Goal: Transaction & Acquisition: Purchase product/service

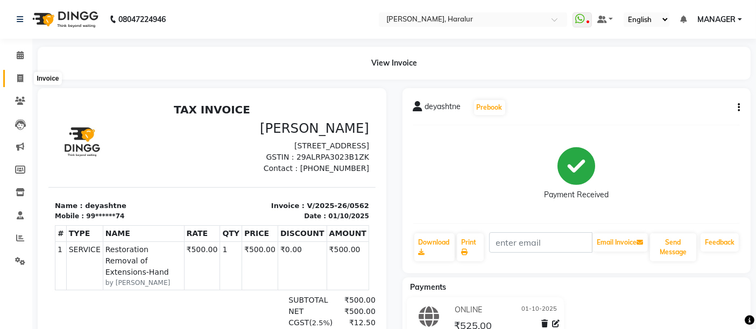
click at [15, 76] on span at bounding box center [20, 79] width 19 height 12
select select "service"
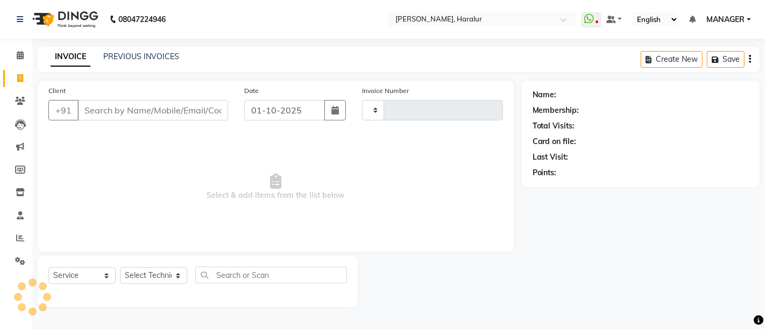
type input "0564"
select select "8259"
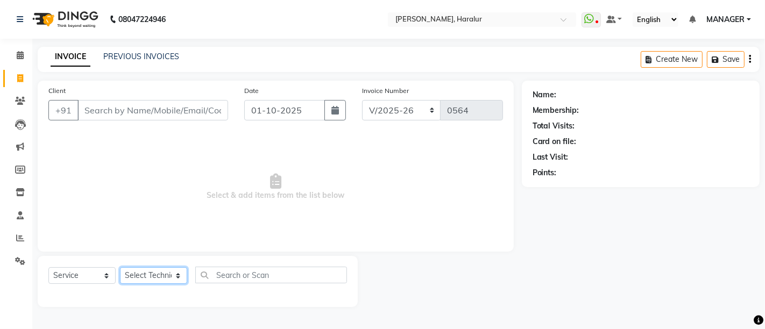
click at [135, 274] on select "Select Technician Deepak Singh KRISHNA MANAGER Prem Ravi Rohan rohit sahib VARUN" at bounding box center [153, 275] width 67 height 17
select select "82346"
click at [120, 267] on select "Select Technician Deepak Singh KRISHNA MANAGER Prem Ravi Rohan rohit sahib VARUN" at bounding box center [153, 275] width 67 height 17
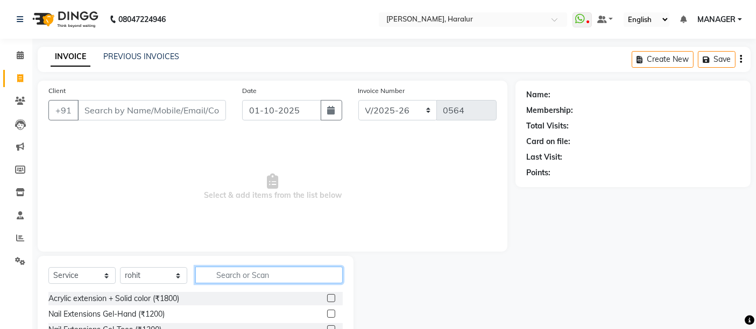
click at [215, 277] on input "text" at bounding box center [268, 275] width 147 height 17
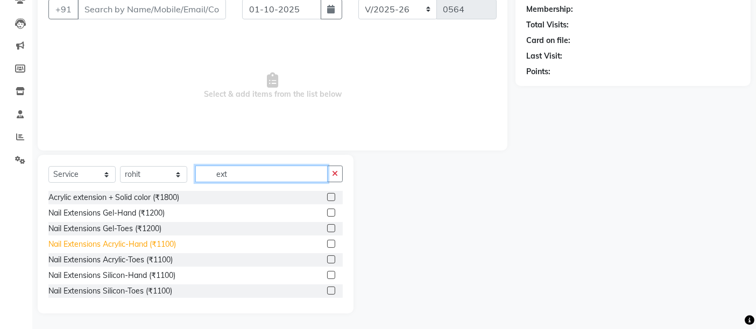
type input "ext"
click at [164, 246] on div "Nail Extensions Acrylic-Hand (₹1100)" at bounding box center [111, 244] width 127 height 11
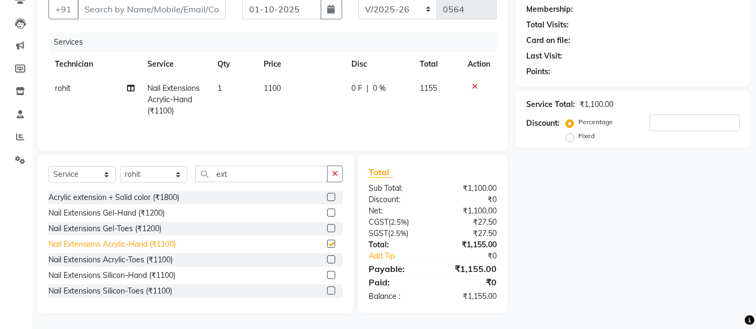
checkbox input "false"
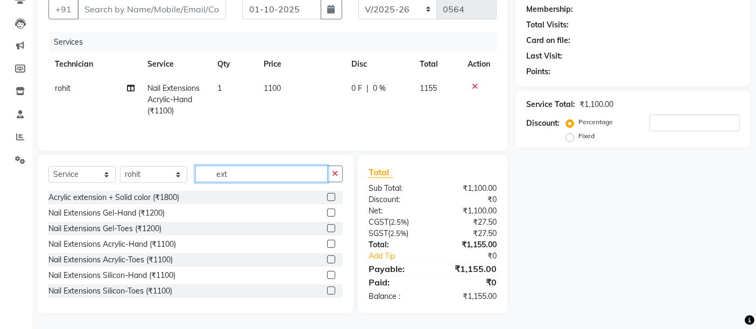
click at [233, 176] on input "ext" at bounding box center [261, 174] width 132 height 17
type input "e"
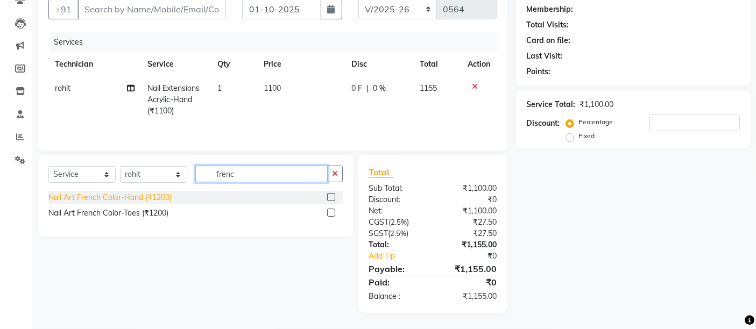
type input "frenc"
click at [167, 197] on div "Nail Art French Color-Hand (₹1200)" at bounding box center [109, 197] width 123 height 11
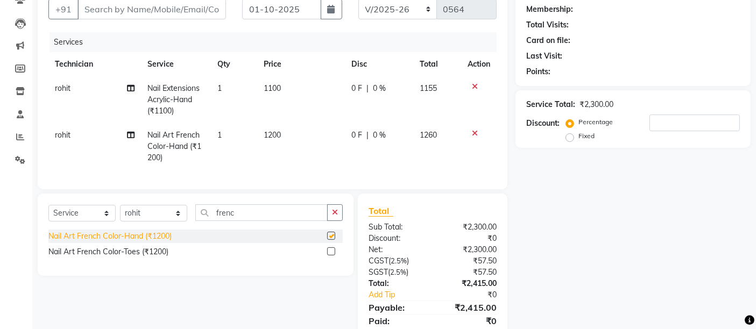
checkbox input "false"
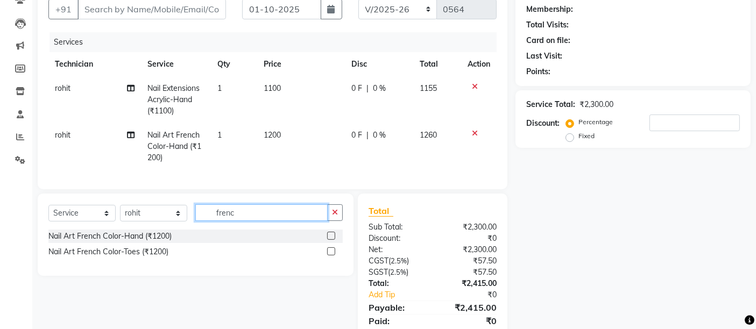
click at [250, 217] on input "frenc" at bounding box center [261, 212] width 132 height 17
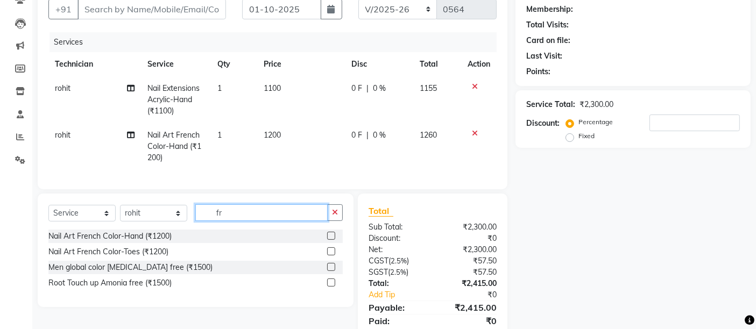
type input "f"
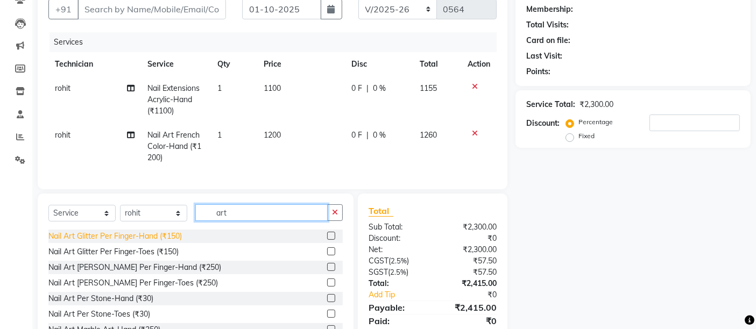
type input "art"
click at [178, 242] on div "Nail Art Glitter Per Finger-Hand (₹150)" at bounding box center [114, 236] width 133 height 11
checkbox input "false"
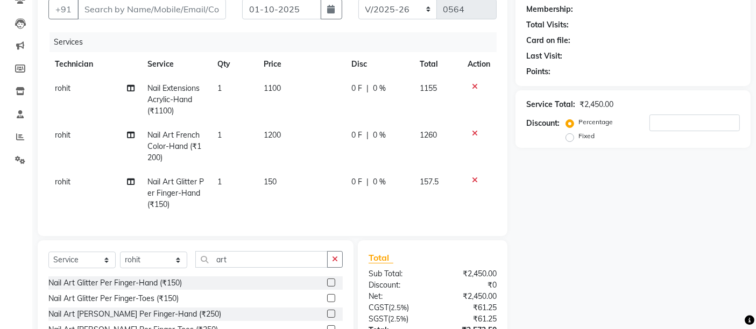
click at [273, 181] on span "150" at bounding box center [270, 182] width 13 height 10
select select "82346"
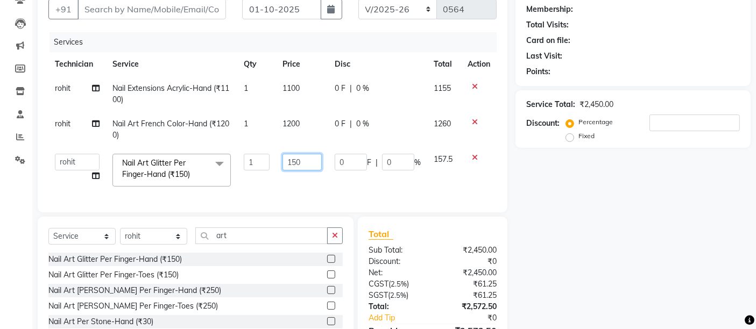
click at [315, 159] on input "150" at bounding box center [301, 162] width 39 height 17
type input "1"
type input "100"
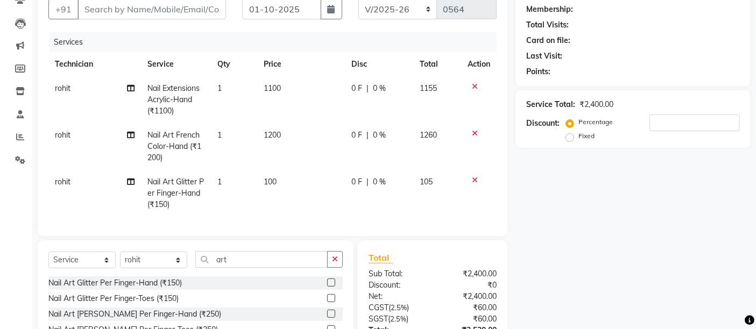
click at [224, 180] on td "1" at bounding box center [234, 193] width 46 height 47
select select "82346"
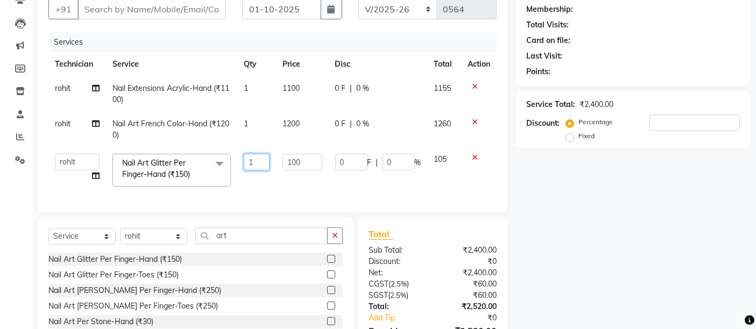
click at [255, 169] on input "1" at bounding box center [257, 162] width 26 height 17
type input "4"
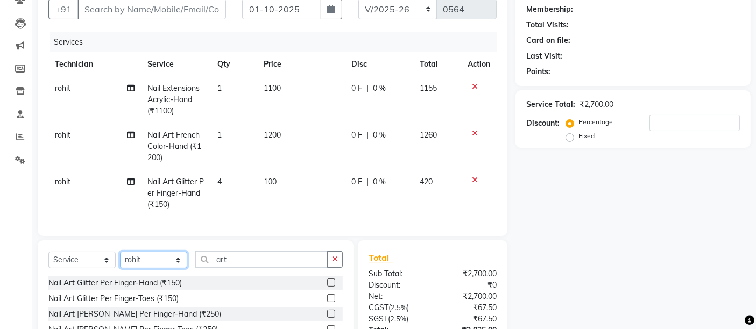
click at [145, 250] on div "Select Service Product Membership Package Voucher Prepaid Gift Card Select Tech…" at bounding box center [196, 319] width 316 height 159
select select "91309"
click at [120, 261] on select "Select Technician Deepak Singh KRISHNA MANAGER Prem Ravi Rohan rohit sahib VARUN" at bounding box center [153, 260] width 67 height 17
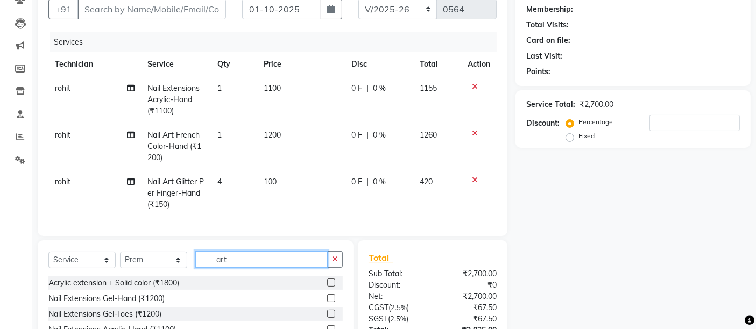
click at [235, 268] on input "art" at bounding box center [261, 259] width 132 height 17
type input "a"
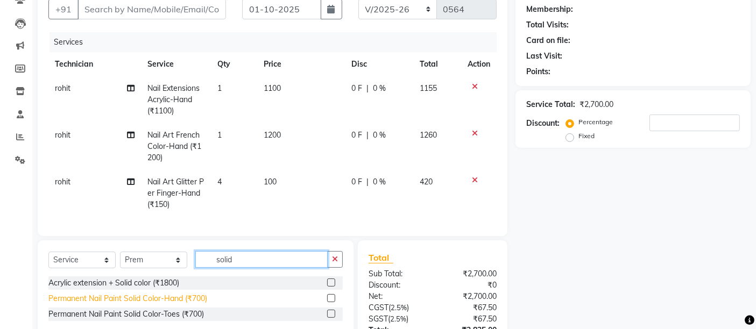
type input "solid"
click at [203, 304] on div "Permanent Nail Paint Solid Color-Hand (₹700)" at bounding box center [127, 298] width 159 height 11
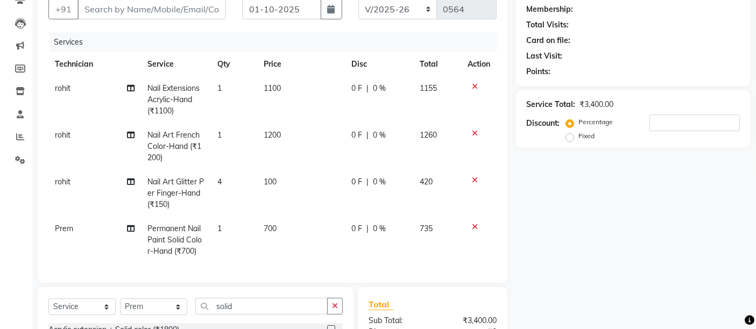
checkbox input "false"
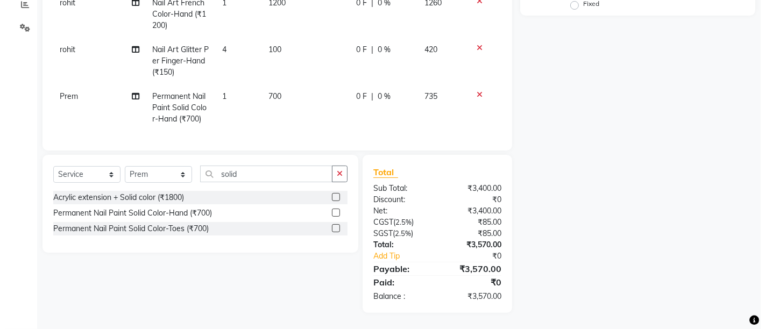
scroll to position [0, 0]
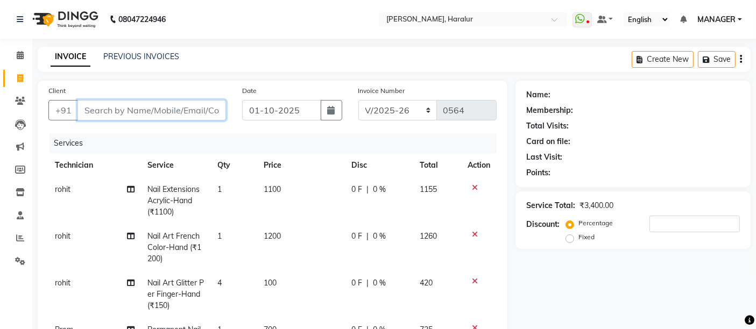
click at [96, 114] on input "Client" at bounding box center [151, 110] width 148 height 20
type input "8"
type input "0"
type input "8527533685"
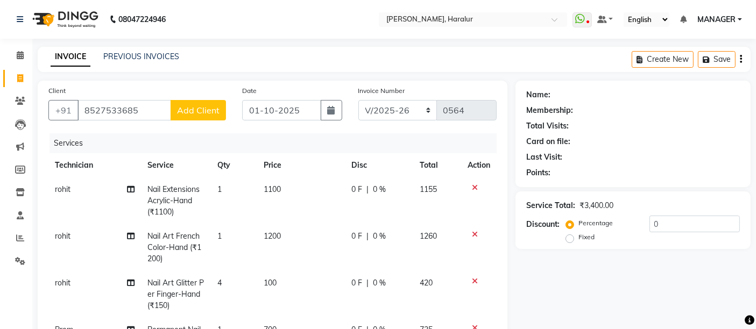
click at [207, 115] on span "Add Client" at bounding box center [198, 110] width 42 height 11
select select "21"
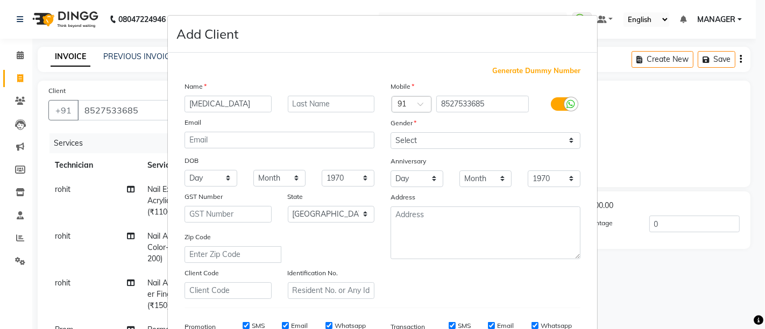
type input "nikita"
click at [419, 137] on select "Select [DEMOGRAPHIC_DATA] [DEMOGRAPHIC_DATA] Other Prefer Not To Say" at bounding box center [485, 140] width 190 height 17
select select "[DEMOGRAPHIC_DATA]"
click at [390, 132] on select "Select [DEMOGRAPHIC_DATA] [DEMOGRAPHIC_DATA] Other Prefer Not To Say" at bounding box center [485, 140] width 190 height 17
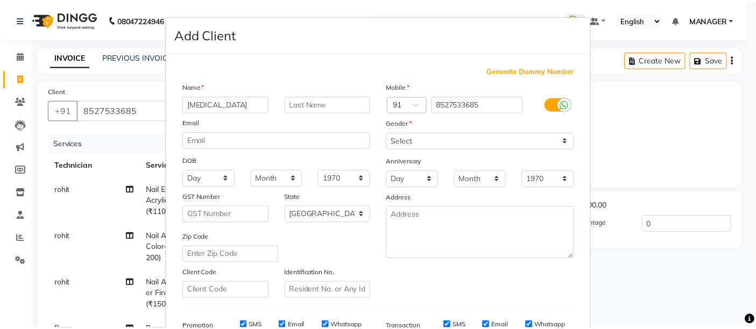
scroll to position [166, 0]
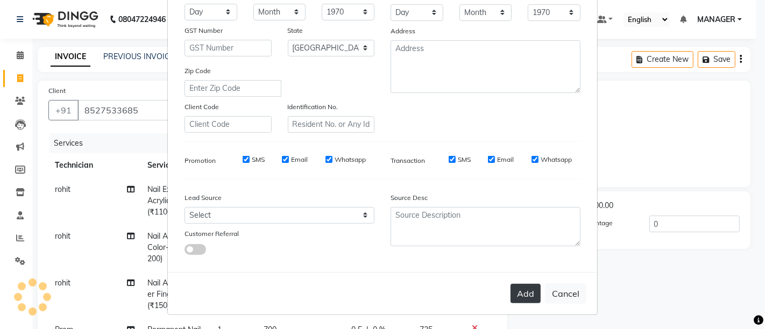
click at [522, 290] on button "Add" at bounding box center [525, 293] width 30 height 19
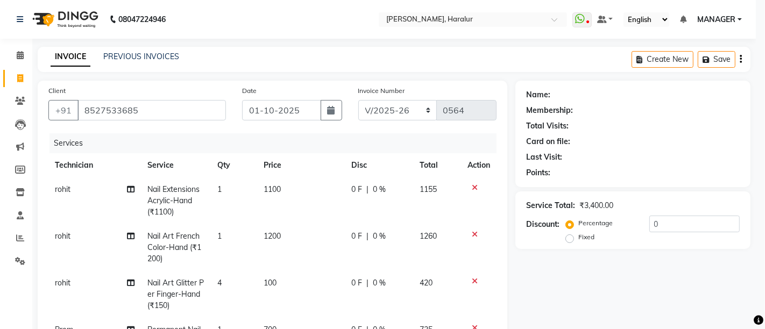
type input "85******85"
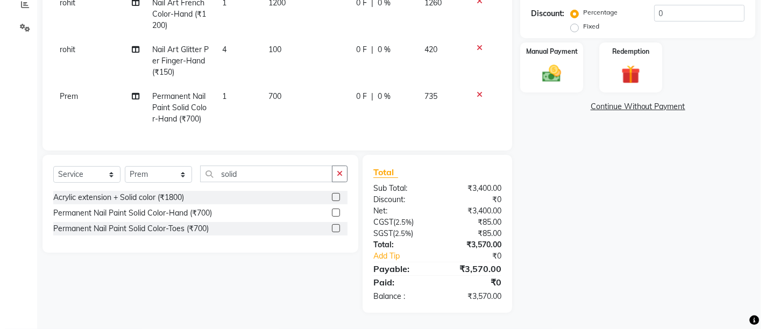
scroll to position [0, 0]
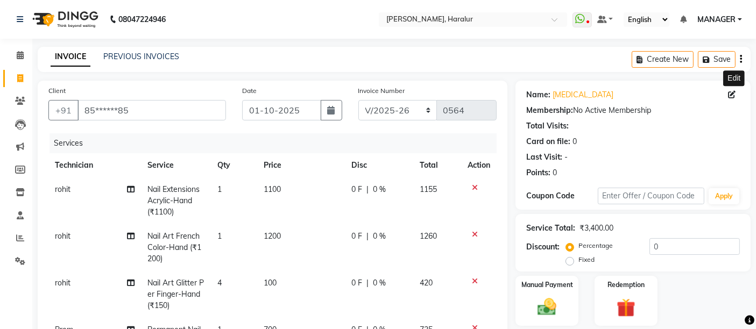
click at [732, 91] on icon at bounding box center [732, 95] width 8 height 8
select select "21"
select select "[DEMOGRAPHIC_DATA]"
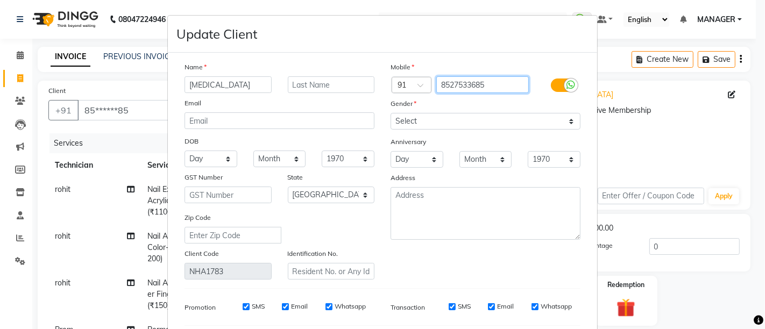
click at [492, 85] on input "8527533685" at bounding box center [482, 84] width 93 height 17
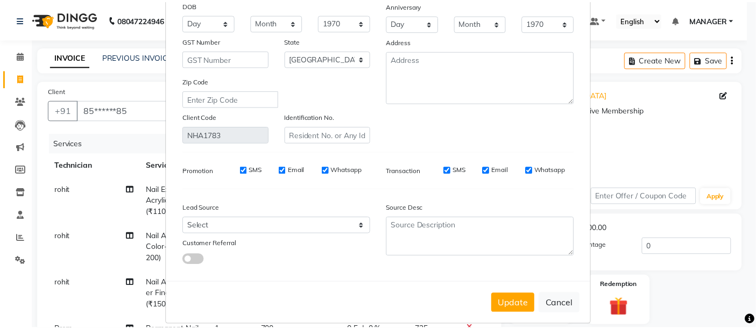
scroll to position [147, 0]
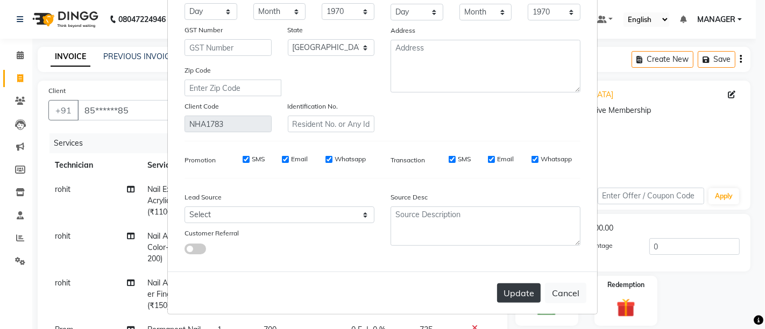
click at [507, 295] on button "Update" at bounding box center [519, 292] width 44 height 19
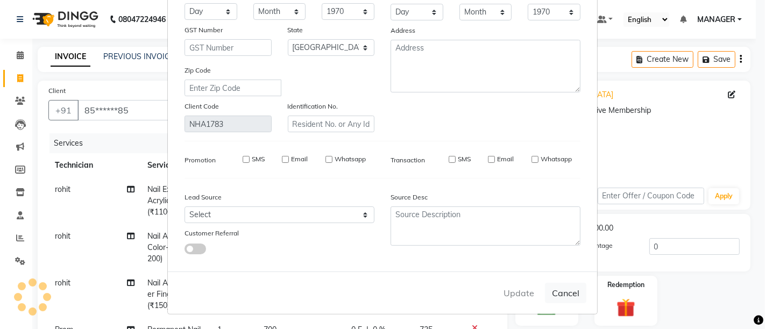
select select
select select "null"
select select
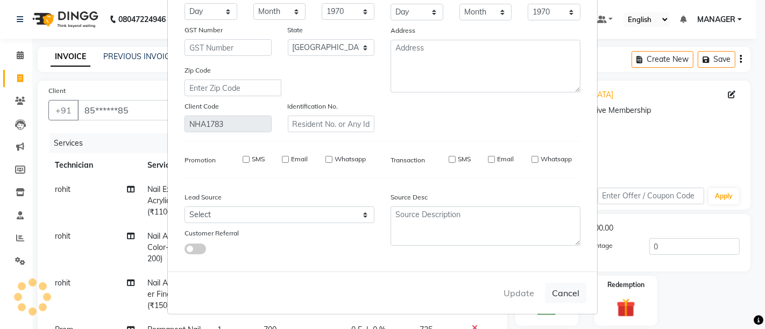
select select
checkbox input "false"
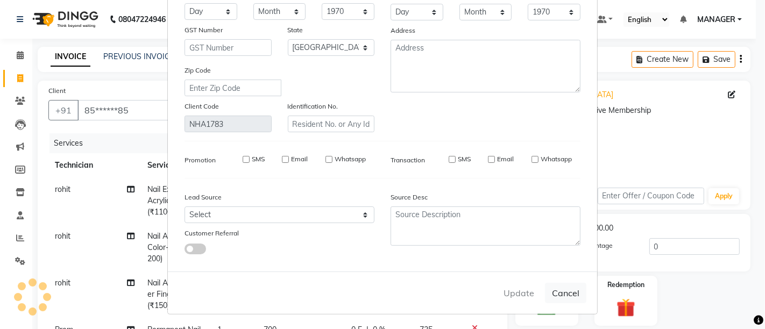
checkbox input "false"
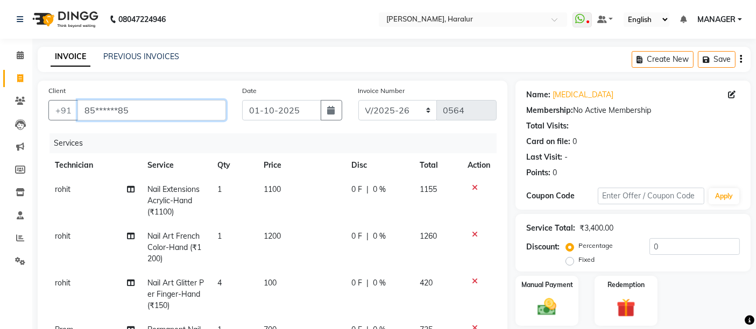
click at [145, 103] on input "85******85" at bounding box center [151, 110] width 148 height 20
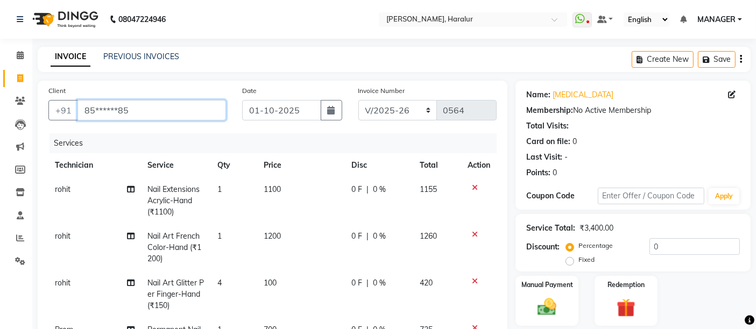
click at [145, 103] on input "85******85" at bounding box center [151, 110] width 148 height 20
paste input "275336"
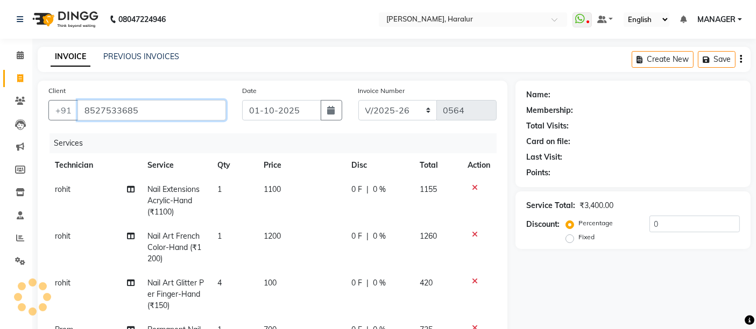
type input "8527533685"
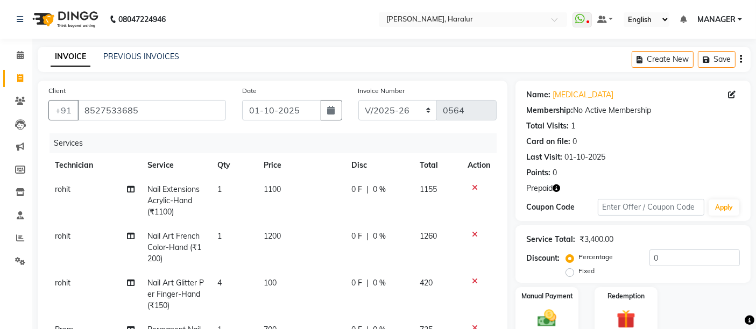
click at [556, 190] on icon "button" at bounding box center [556, 188] width 8 height 8
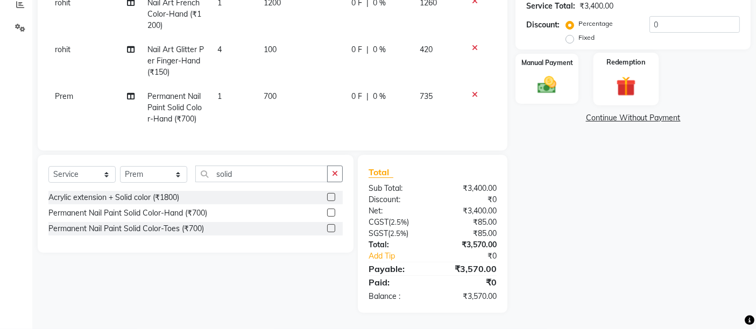
click at [620, 61] on div "Redemption" at bounding box center [625, 79] width 65 height 53
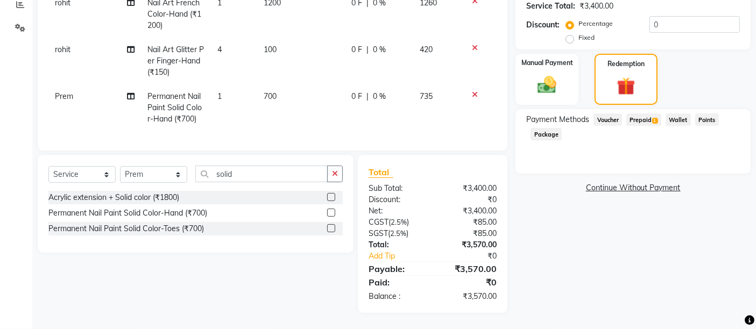
click at [640, 113] on span "Prepaid 1" at bounding box center [643, 119] width 35 height 12
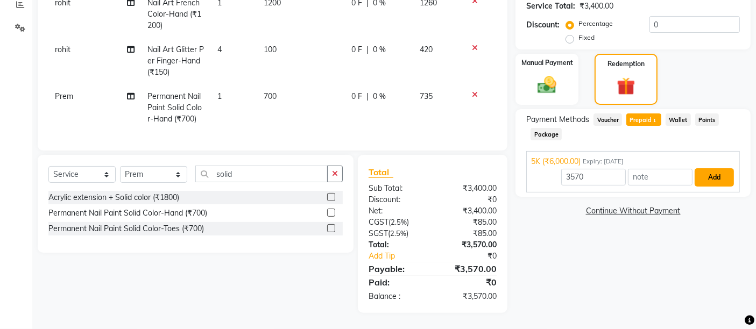
click at [703, 174] on button "Add" at bounding box center [713, 177] width 39 height 18
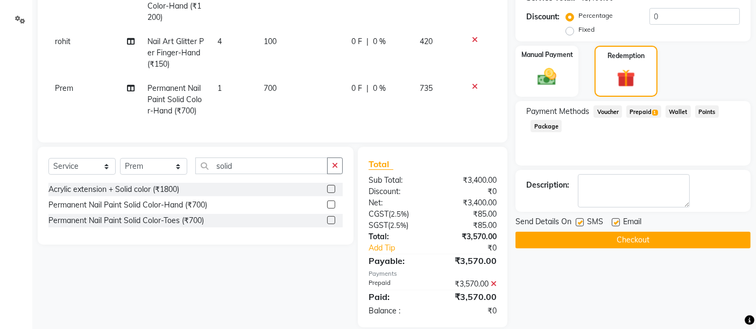
click at [663, 241] on button "Checkout" at bounding box center [632, 240] width 235 height 17
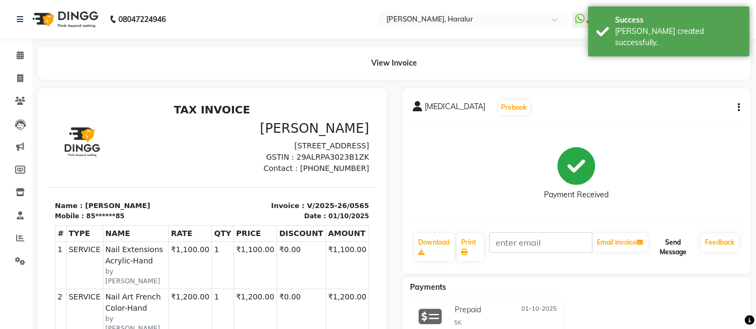
click at [661, 252] on button "Send Message" at bounding box center [673, 247] width 46 height 28
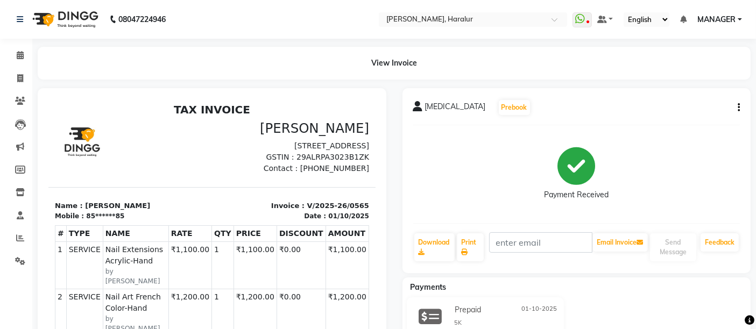
click at [739, 108] on icon "button" at bounding box center [738, 108] width 2 height 1
click at [666, 195] on div "Payment Received" at bounding box center [576, 174] width 327 height 81
click at [20, 76] on icon at bounding box center [20, 78] width 6 height 8
select select "service"
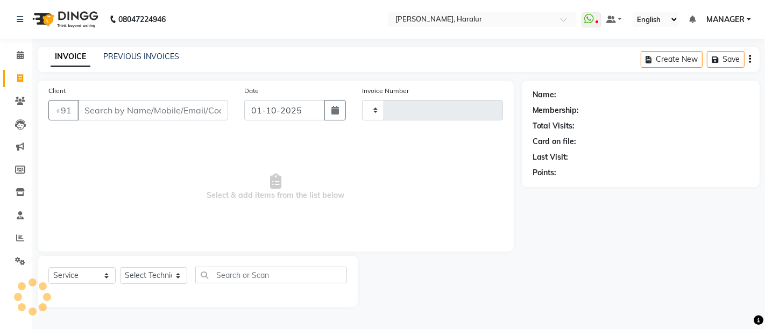
type input "0566"
select select "8259"
click at [141, 53] on link "PREVIOUS INVOICES" at bounding box center [141, 57] width 76 height 10
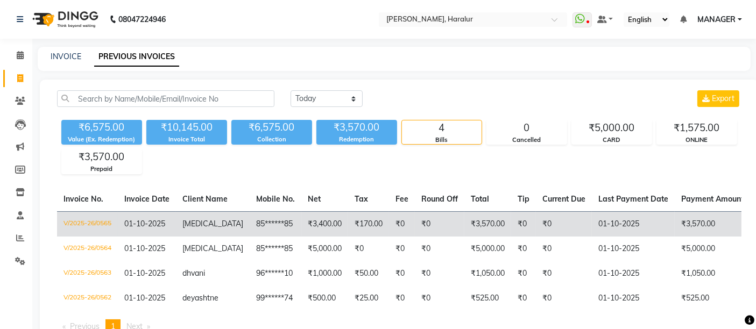
click at [199, 223] on span "nikita" at bounding box center [212, 224] width 61 height 10
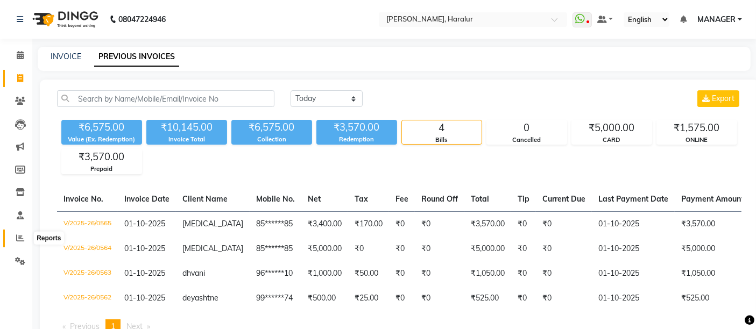
click at [21, 238] on icon at bounding box center [20, 238] width 8 height 8
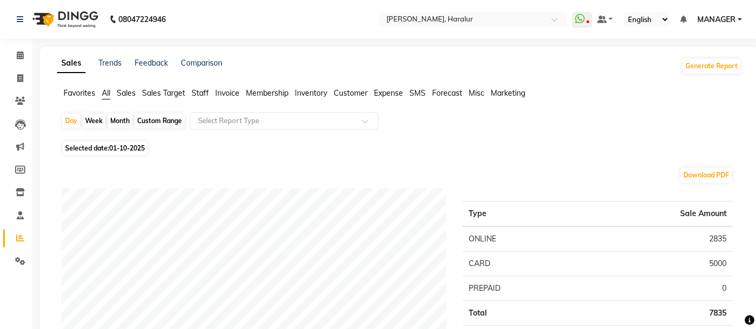
click at [196, 96] on span "Staff" at bounding box center [199, 93] width 17 height 10
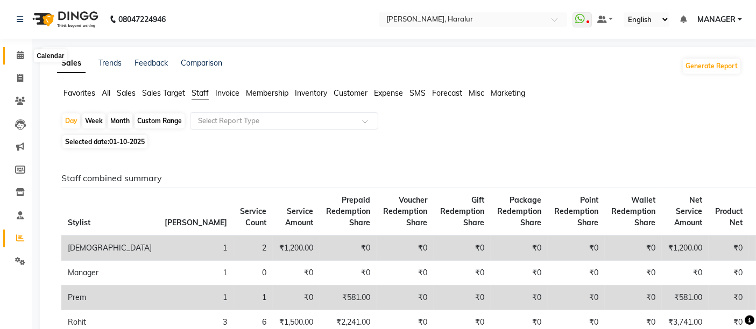
click at [19, 58] on icon at bounding box center [20, 55] width 7 height 8
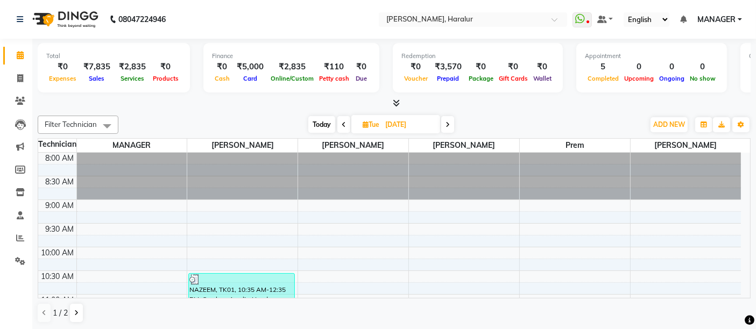
click at [393, 100] on icon at bounding box center [396, 103] width 7 height 8
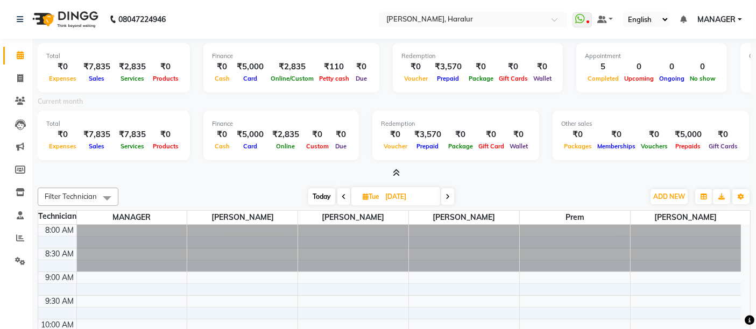
click at [396, 169] on icon at bounding box center [396, 173] width 7 height 8
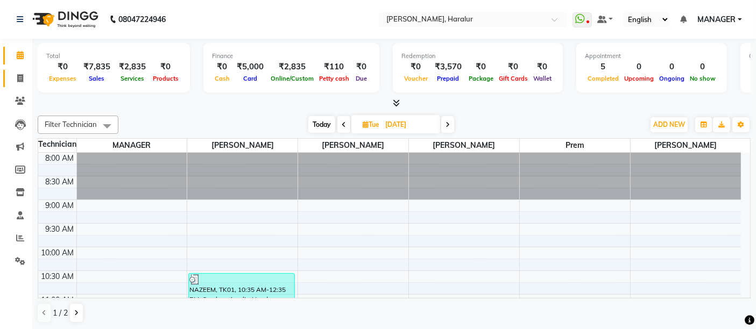
click at [8, 79] on link "Invoice" at bounding box center [16, 79] width 26 height 18
select select "service"
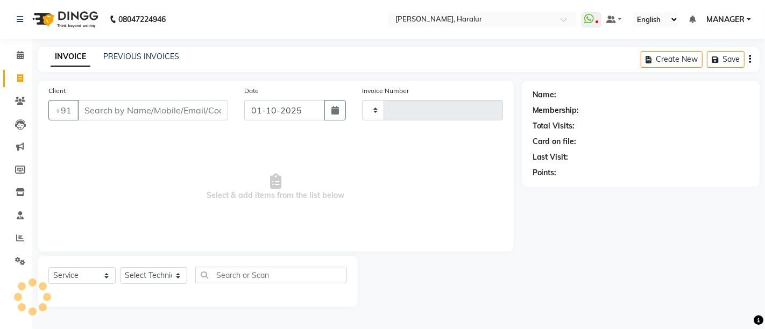
type input "0567"
select select "8259"
click at [153, 56] on link "PREVIOUS INVOICES" at bounding box center [141, 57] width 76 height 10
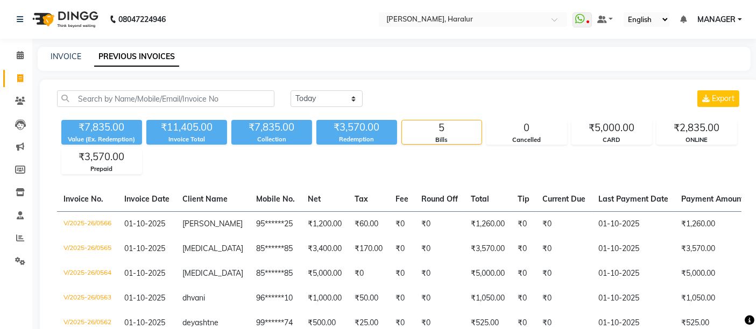
click at [24, 247] on li "Reports" at bounding box center [16, 238] width 32 height 23
click at [17, 231] on link "Reports" at bounding box center [16, 239] width 26 height 18
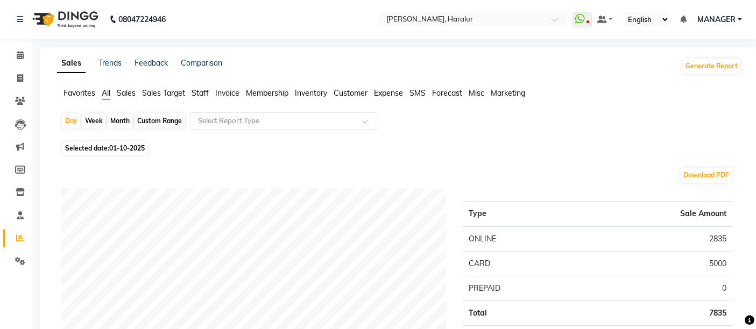
click at [24, 88] on li "Invoice" at bounding box center [16, 78] width 32 height 23
click at [23, 59] on span at bounding box center [20, 55] width 19 height 12
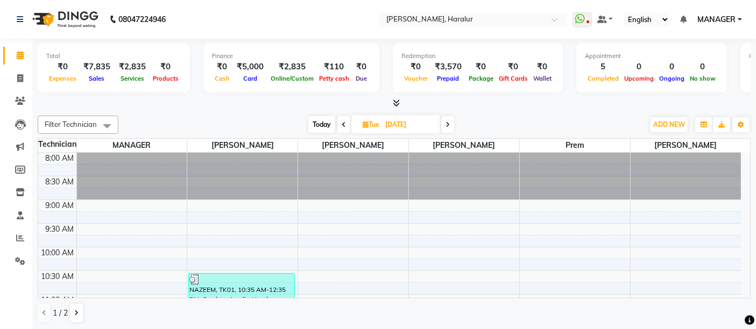
click at [397, 101] on icon at bounding box center [396, 103] width 7 height 8
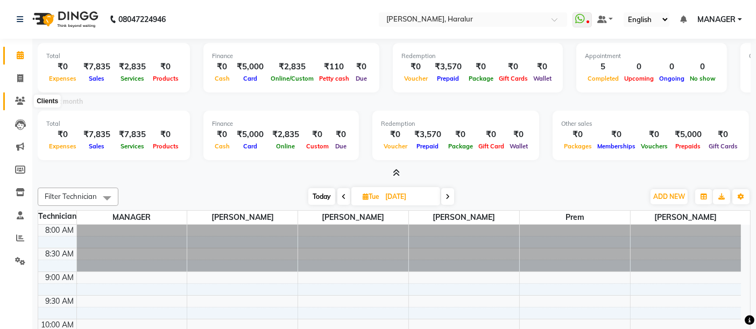
click at [11, 97] on span at bounding box center [20, 101] width 19 height 12
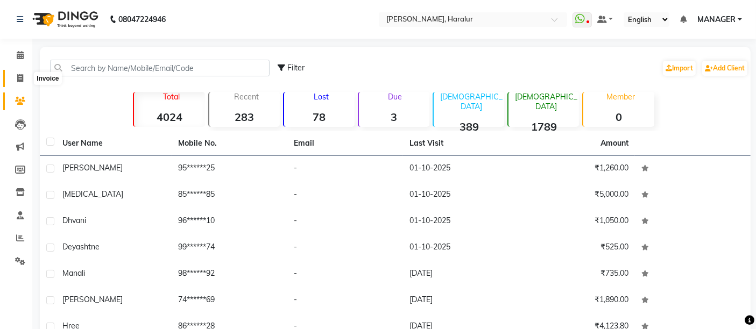
click at [13, 77] on span at bounding box center [20, 79] width 19 height 12
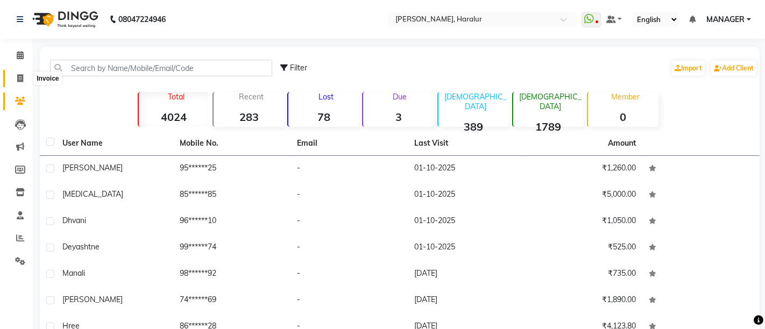
select select "service"
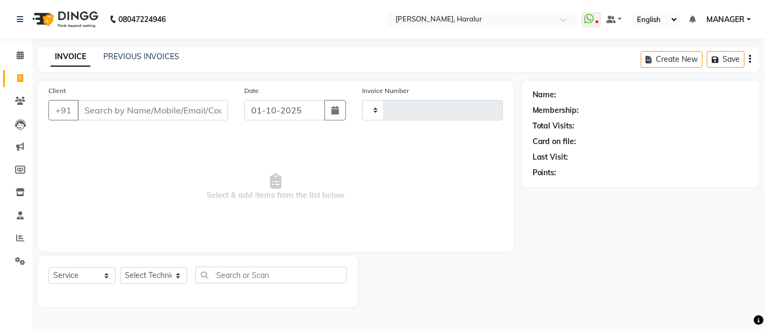
type input "0567"
select select "8259"
click at [20, 150] on icon at bounding box center [20, 147] width 8 height 8
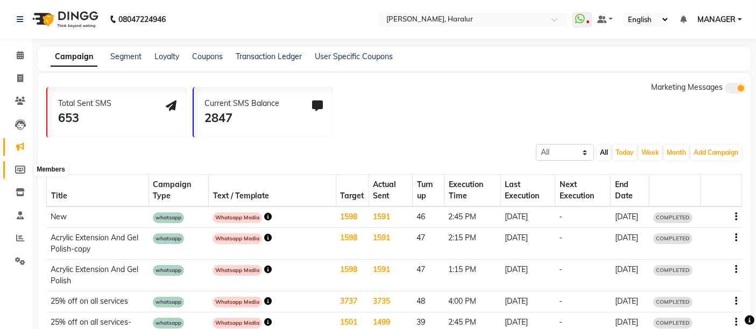
click at [20, 169] on icon at bounding box center [20, 170] width 10 height 8
select select
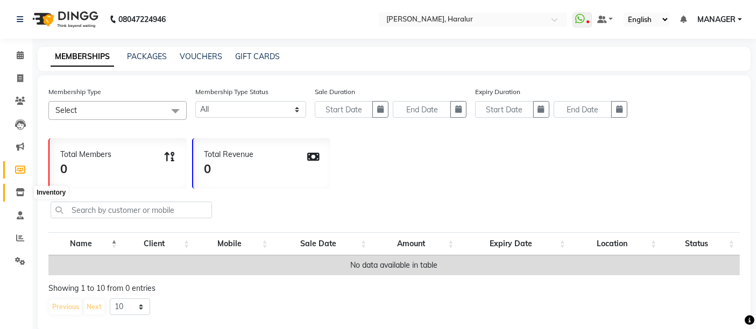
click at [20, 192] on icon at bounding box center [20, 192] width 9 height 8
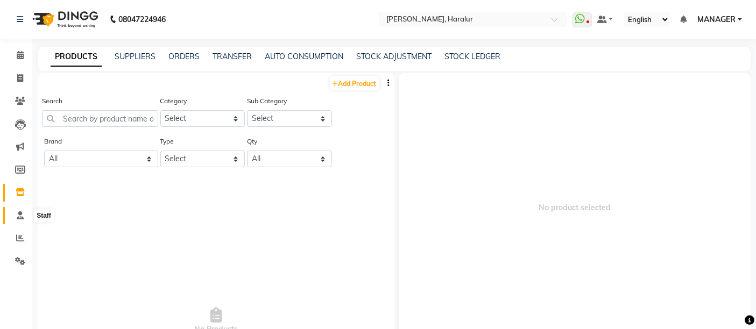
click at [20, 220] on span at bounding box center [20, 216] width 19 height 12
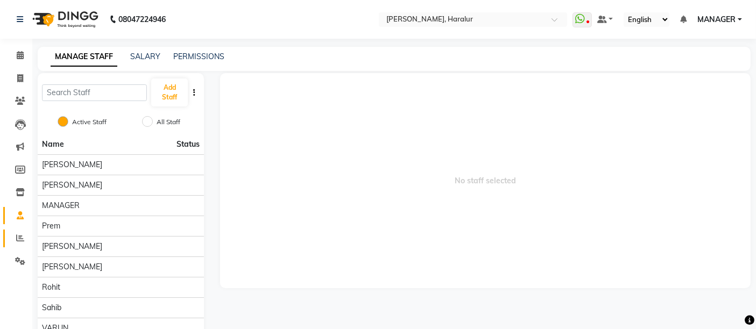
click at [21, 231] on link "Reports" at bounding box center [16, 239] width 26 height 18
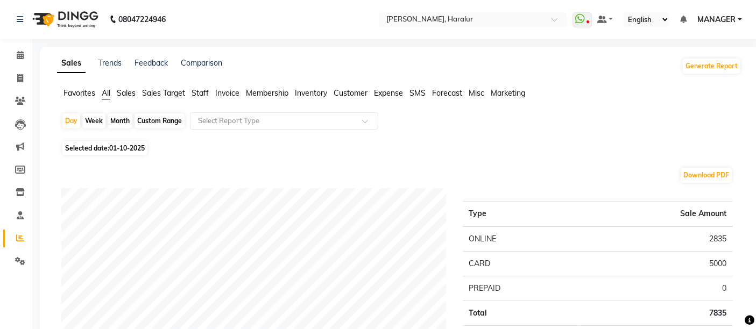
click at [196, 93] on span "Staff" at bounding box center [199, 93] width 17 height 10
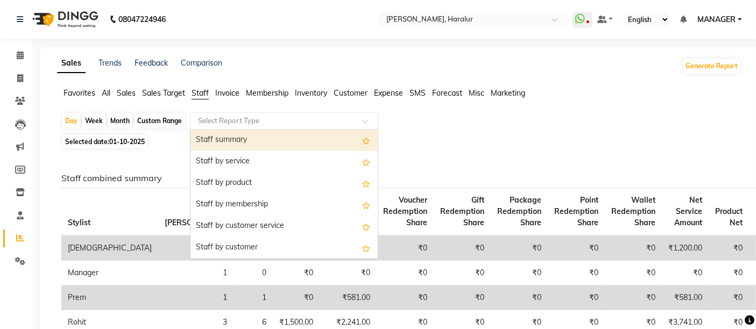
click at [238, 118] on input "text" at bounding box center [273, 121] width 155 height 11
click at [235, 131] on div "Staff summary" at bounding box center [283, 141] width 187 height 22
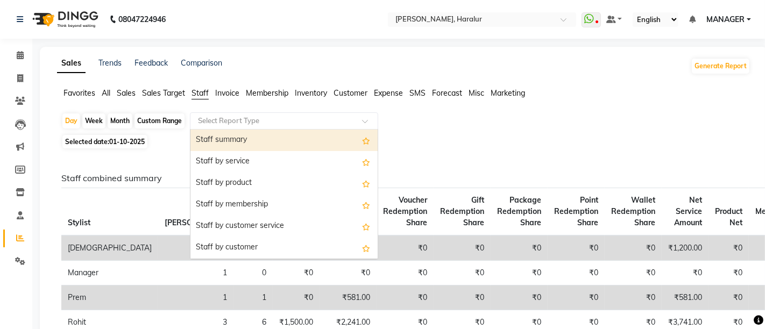
select select "full_report"
select select "csv"
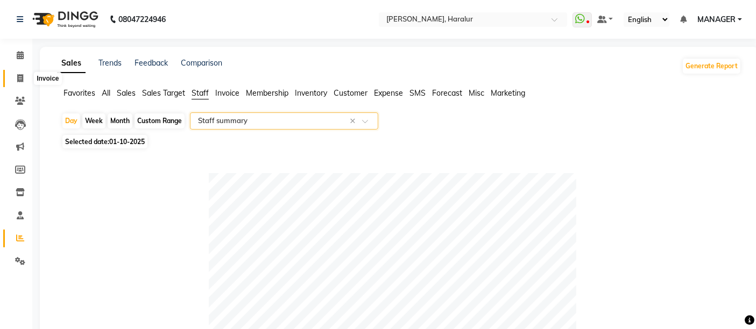
click at [18, 73] on span at bounding box center [20, 79] width 19 height 12
select select "service"
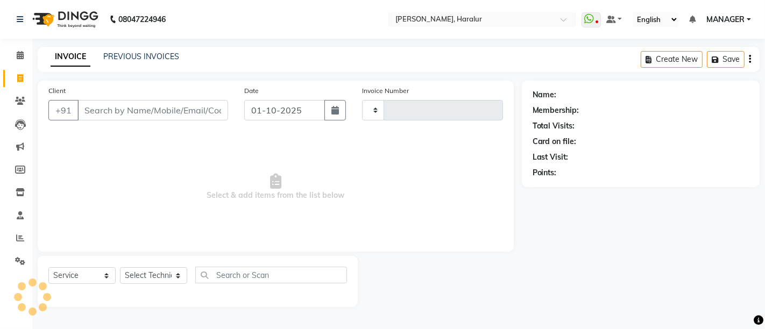
type input "0567"
select select "8259"
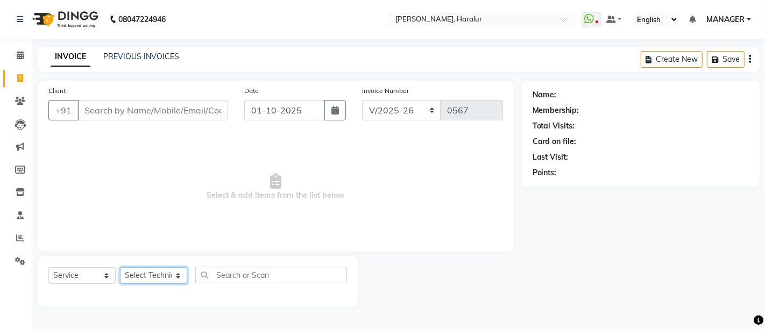
click at [184, 279] on select "Select Technician [PERSON_NAME] MANAGER Prem [PERSON_NAME]" at bounding box center [153, 275] width 67 height 17
click at [266, 208] on span "Select & add items from the list below" at bounding box center [275, 187] width 454 height 108
click at [11, 58] on span at bounding box center [20, 55] width 19 height 12
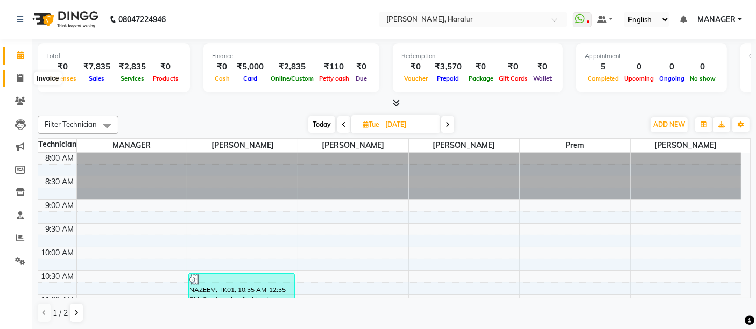
click at [12, 73] on span at bounding box center [20, 79] width 19 height 12
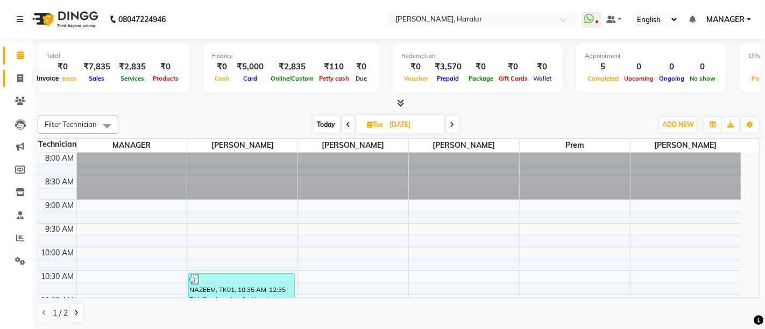
select select "service"
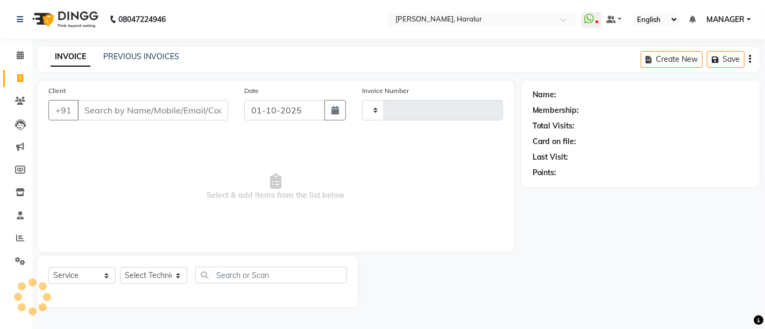
type input "0567"
select select "8259"
click at [25, 96] on span at bounding box center [20, 101] width 19 height 12
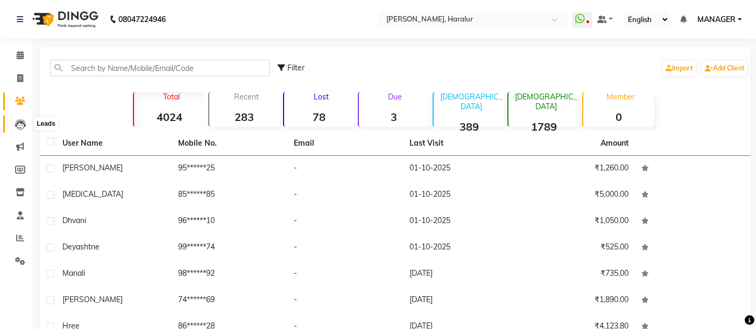
click at [19, 121] on icon at bounding box center [20, 124] width 11 height 11
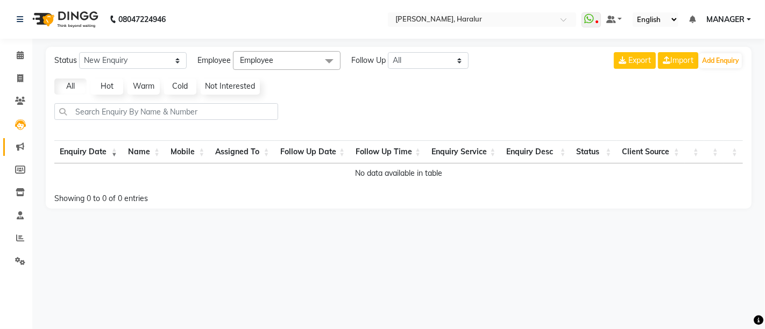
click at [18, 155] on link "Marketing" at bounding box center [16, 147] width 26 height 18
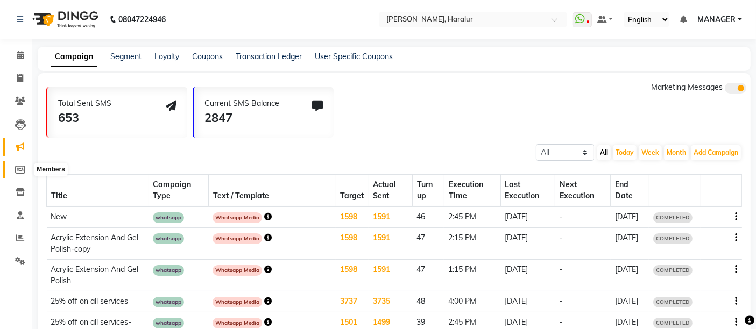
click at [18, 173] on icon at bounding box center [20, 170] width 10 height 8
select select
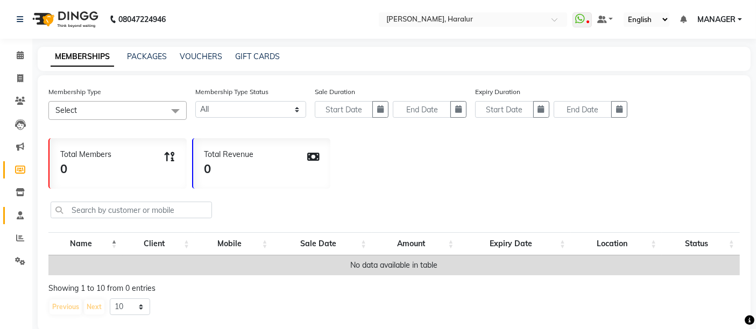
click at [25, 207] on link "Staff" at bounding box center [16, 216] width 26 height 18
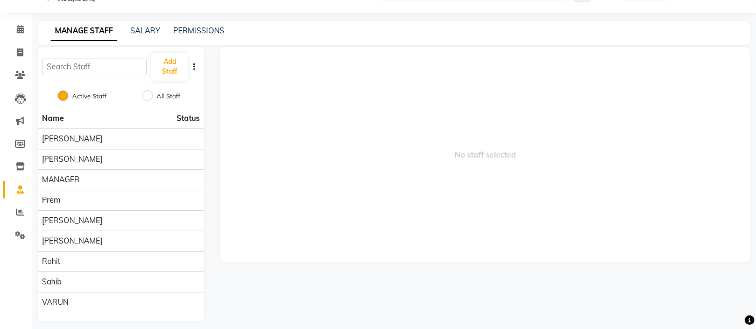
scroll to position [32, 0]
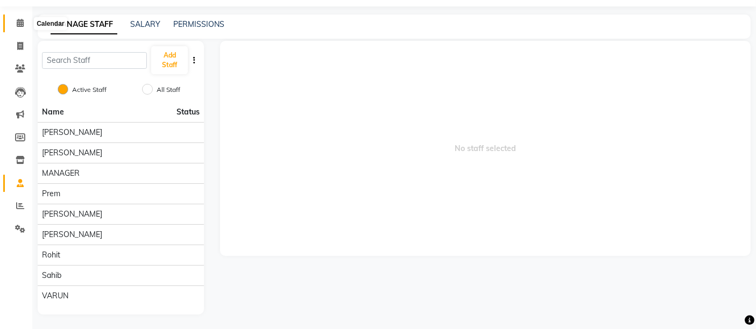
click at [18, 24] on icon at bounding box center [20, 23] width 7 height 8
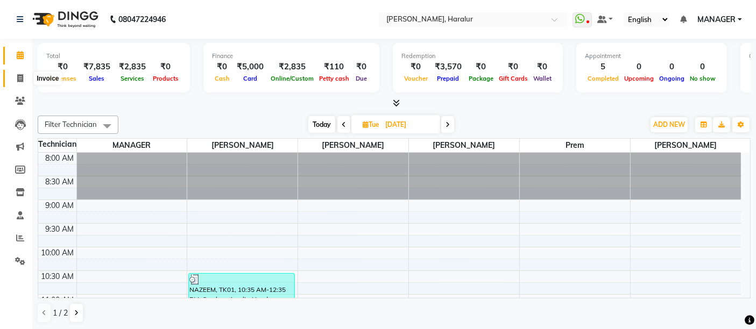
click at [17, 74] on icon at bounding box center [20, 78] width 6 height 8
select select "service"
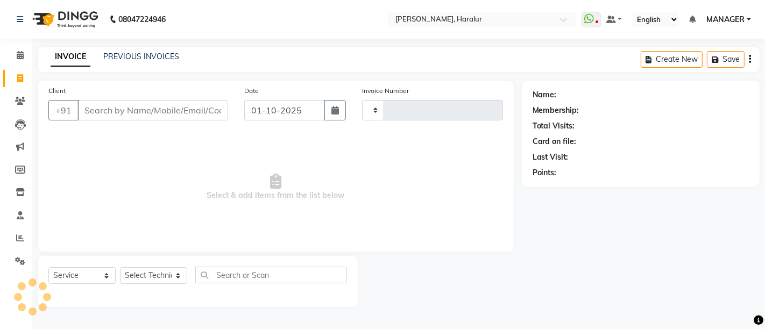
type input "0567"
select select "8259"
click at [18, 56] on icon at bounding box center [20, 55] width 7 height 8
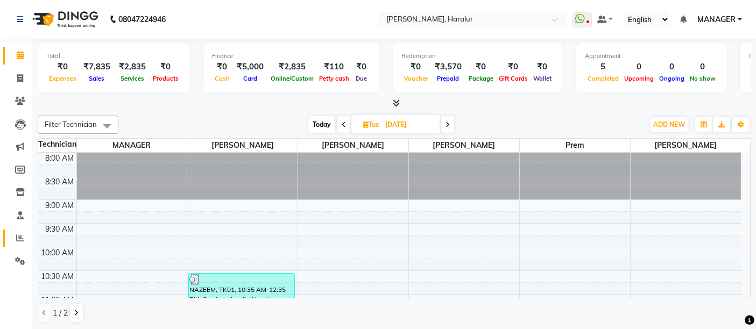
click at [20, 230] on link "Reports" at bounding box center [16, 239] width 26 height 18
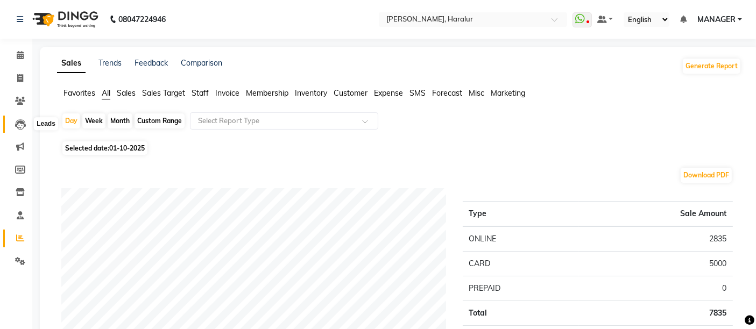
click at [13, 124] on span at bounding box center [20, 124] width 19 height 12
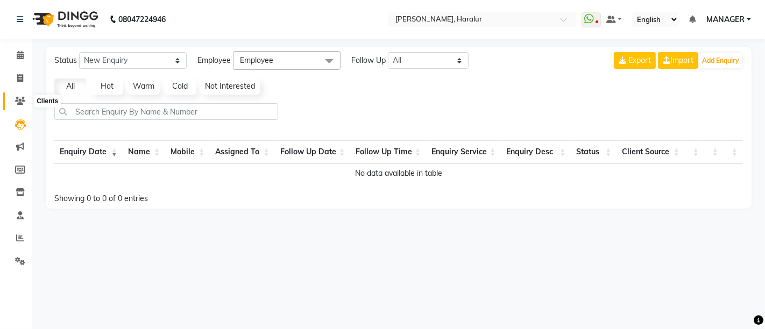
click at [23, 102] on icon at bounding box center [20, 101] width 10 height 8
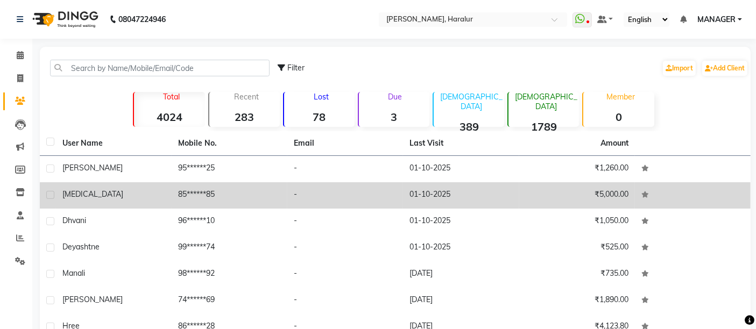
click at [112, 198] on div "nikita" at bounding box center [113, 194] width 103 height 11
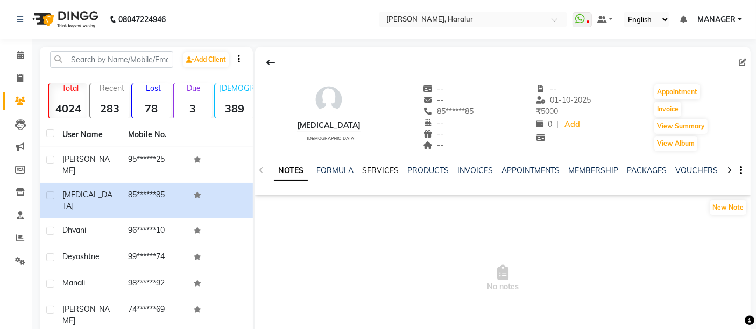
click at [380, 170] on link "SERVICES" at bounding box center [380, 171] width 37 height 10
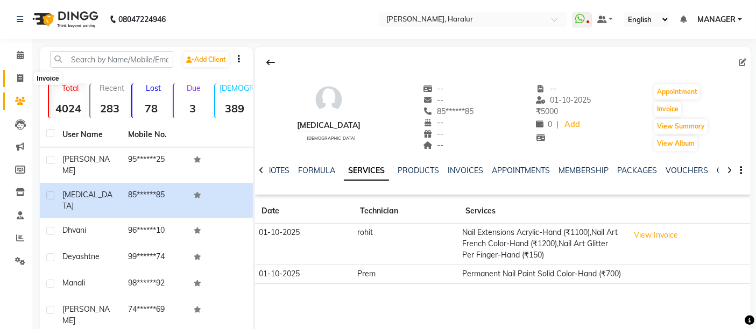
click at [23, 74] on span at bounding box center [20, 79] width 19 height 12
select select "service"
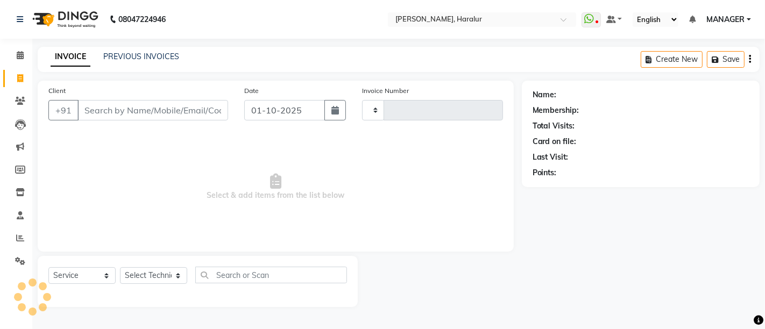
type input "0567"
select select "8259"
click at [18, 49] on span at bounding box center [20, 55] width 19 height 12
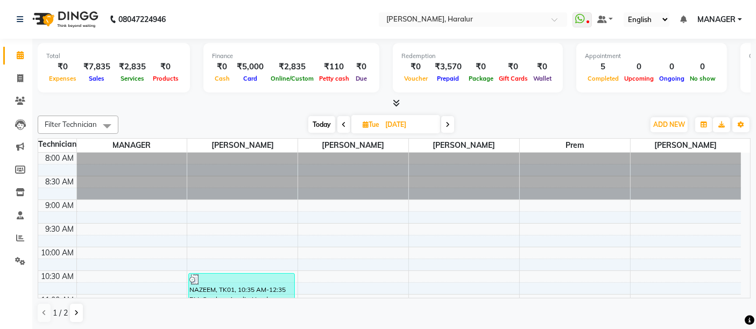
click at [393, 100] on icon at bounding box center [396, 103] width 7 height 8
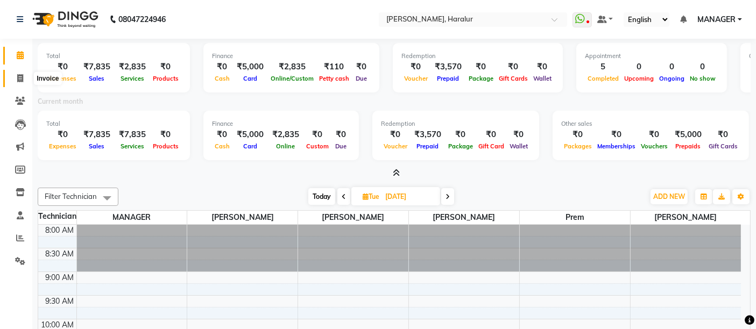
click at [19, 79] on icon at bounding box center [20, 78] width 6 height 8
select select "service"
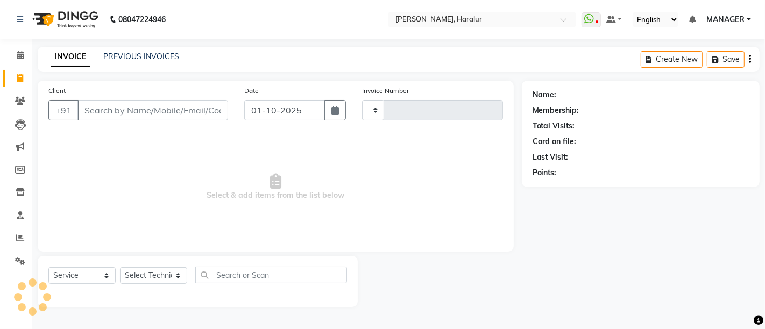
type input "0567"
select select "8259"
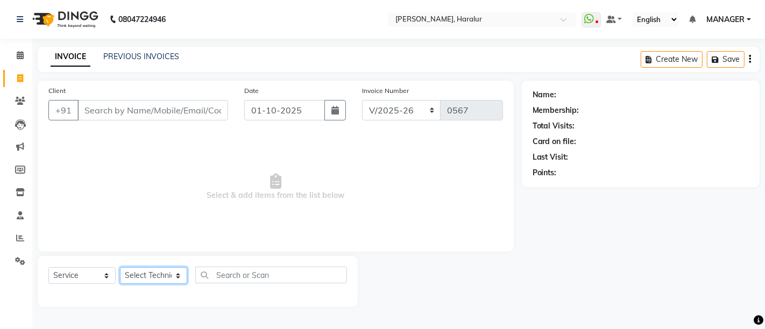
click at [176, 279] on select "Select Technician [PERSON_NAME] MANAGER Prem [PERSON_NAME]" at bounding box center [153, 275] width 67 height 17
select select "82346"
click at [120, 267] on select "Select Technician [PERSON_NAME] MANAGER Prem [PERSON_NAME]" at bounding box center [153, 275] width 67 height 17
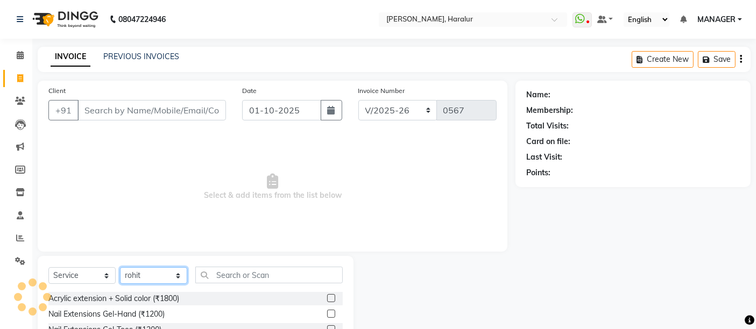
scroll to position [101, 0]
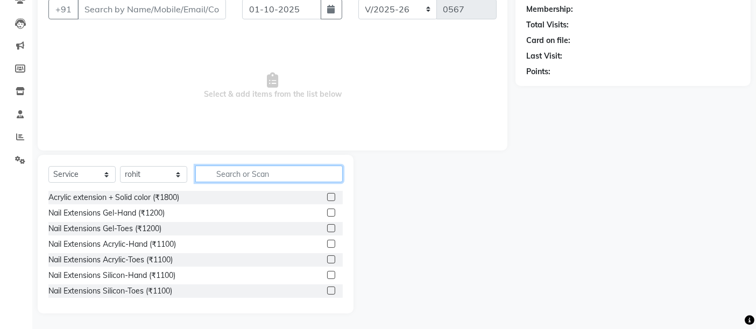
click at [285, 176] on input "text" at bounding box center [268, 174] width 147 height 17
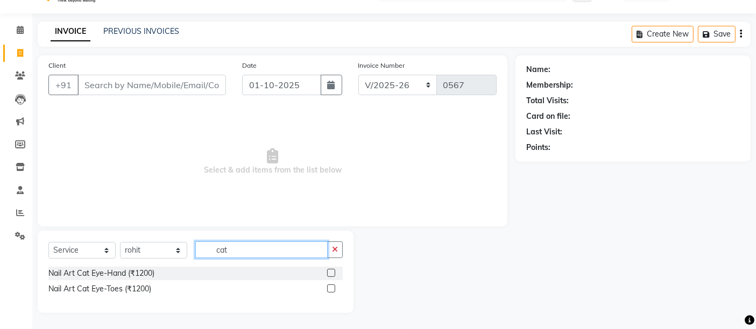
scroll to position [24, 0]
type input "cat"
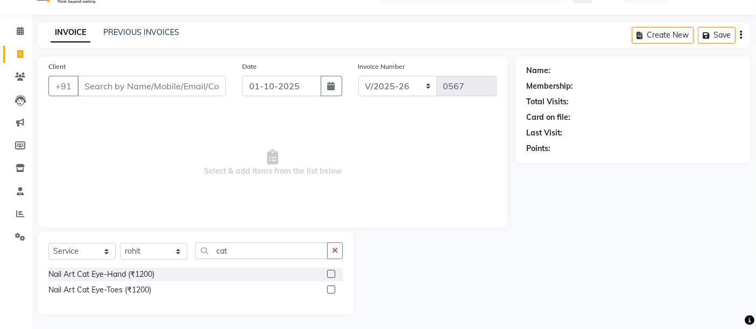
click at [332, 271] on label at bounding box center [331, 274] width 8 height 8
click at [332, 271] on input "checkbox" at bounding box center [330, 274] width 7 height 7
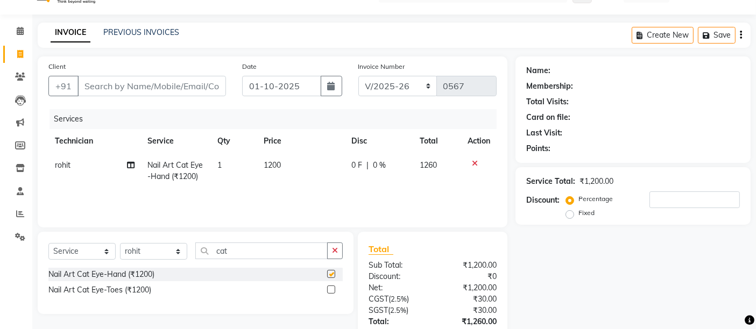
checkbox input "false"
click at [332, 255] on button "button" at bounding box center [335, 251] width 16 height 17
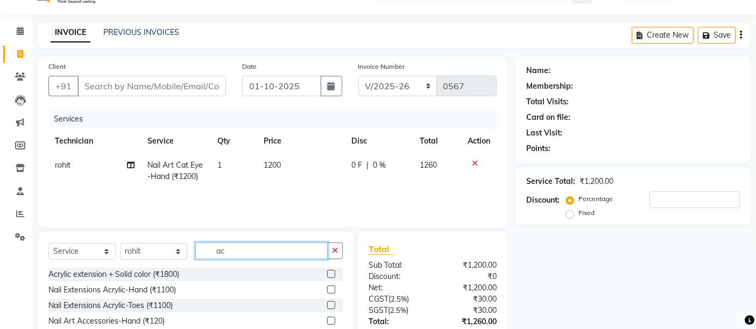
type input "a"
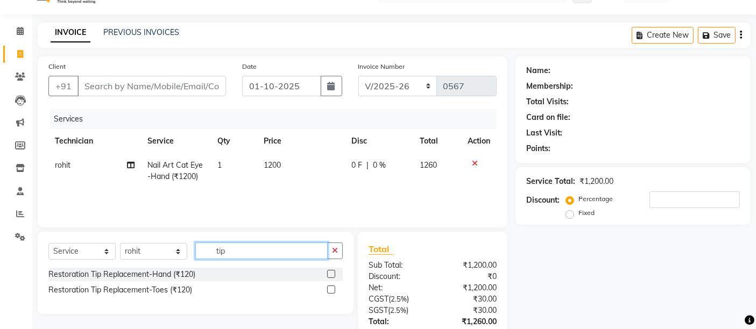
type input "tip"
click at [328, 272] on label at bounding box center [331, 274] width 8 height 8
click at [328, 272] on input "checkbox" at bounding box center [330, 274] width 7 height 7
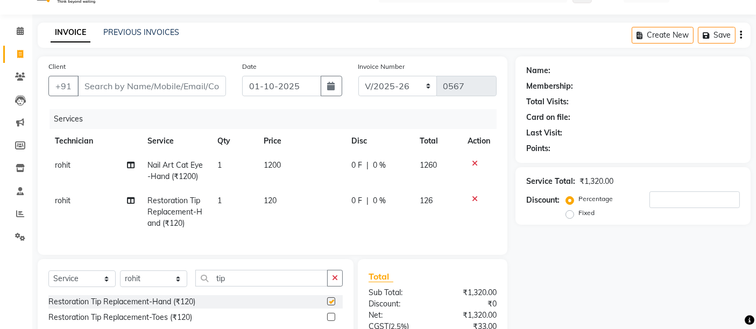
checkbox input "false"
click at [164, 283] on select "Select Technician [PERSON_NAME] MANAGER Prem [PERSON_NAME]" at bounding box center [153, 279] width 67 height 17
select select "91309"
click at [120, 279] on select "Select Technician [PERSON_NAME] MANAGER Prem [PERSON_NAME]" at bounding box center [153, 279] width 67 height 17
click at [259, 287] on input "tip" at bounding box center [261, 278] width 132 height 17
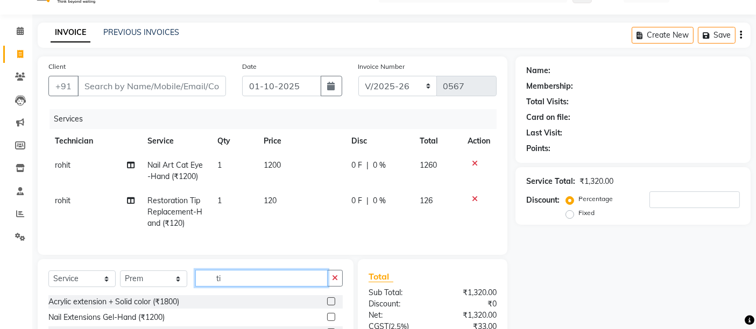
type input "t"
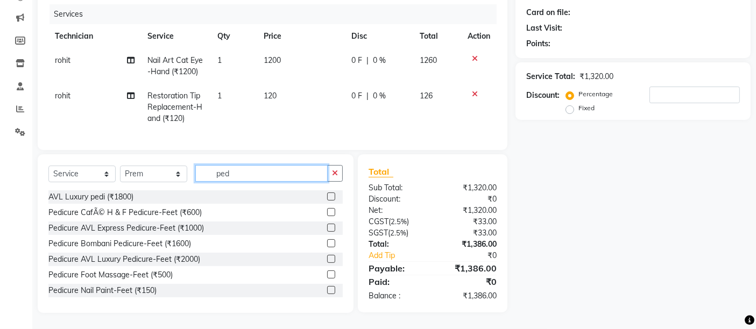
type input "ped"
click at [327, 211] on label at bounding box center [331, 212] width 8 height 8
click at [327, 211] on input "checkbox" at bounding box center [330, 212] width 7 height 7
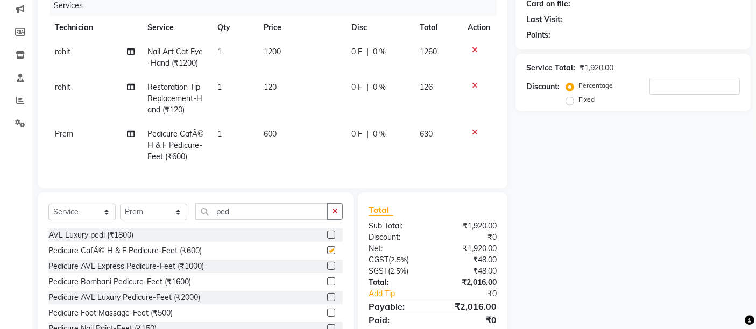
checkbox input "false"
click at [241, 154] on td "1" at bounding box center [234, 145] width 46 height 47
select select "91309"
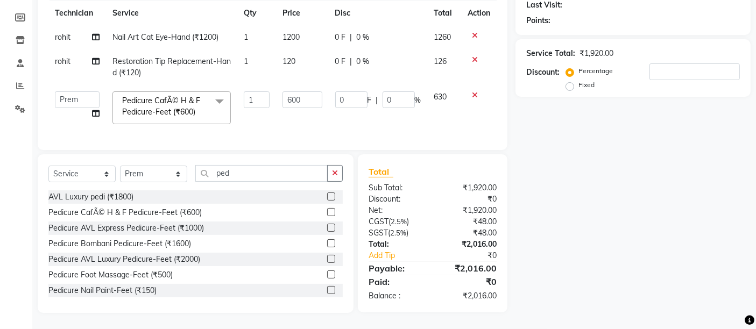
scroll to position [0, 0]
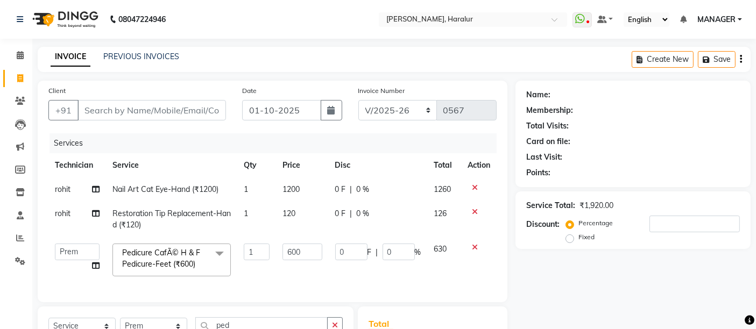
click at [296, 211] on td "120" at bounding box center [302, 219] width 52 height 35
select select "82346"
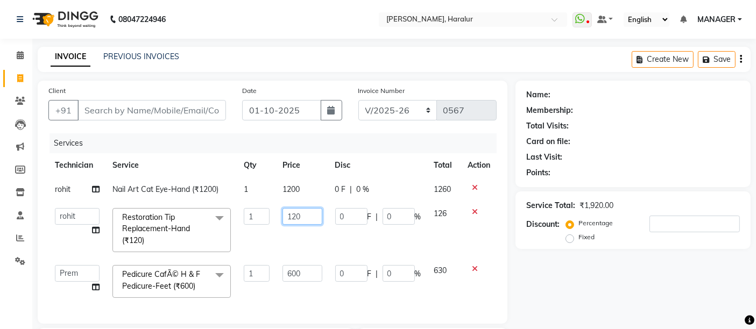
click at [296, 211] on input "120" at bounding box center [301, 216] width 39 height 17
type input "110"
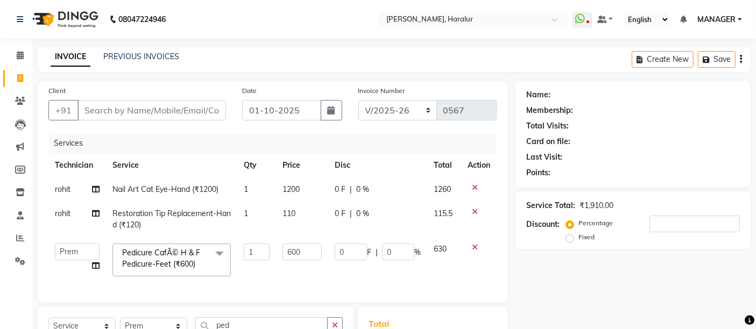
click at [327, 238] on tbody "rohit Nail Art Cat Eye-Hand (₹1200) 1 1200 0 F | 0 % 1260 rohit Restoration Tip…" at bounding box center [272, 229] width 448 height 105
click at [289, 212] on span "110" at bounding box center [288, 214] width 13 height 10
select select "82346"
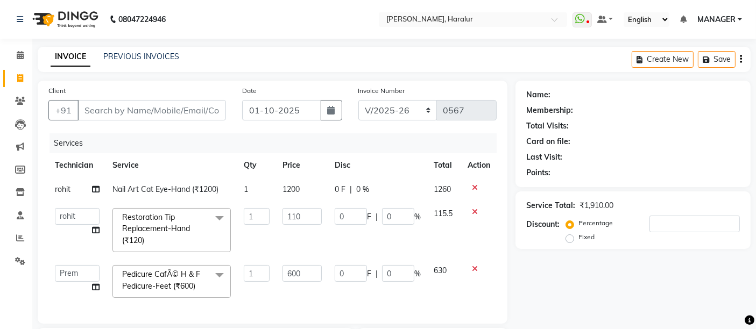
click at [321, 242] on td "110" at bounding box center [302, 230] width 52 height 57
click at [620, 285] on div "Name: Membership: Total Visits: Card on file: Last Visit: Points: Service Total…" at bounding box center [636, 284] width 243 height 406
click at [303, 217] on input "110" at bounding box center [301, 216] width 39 height 17
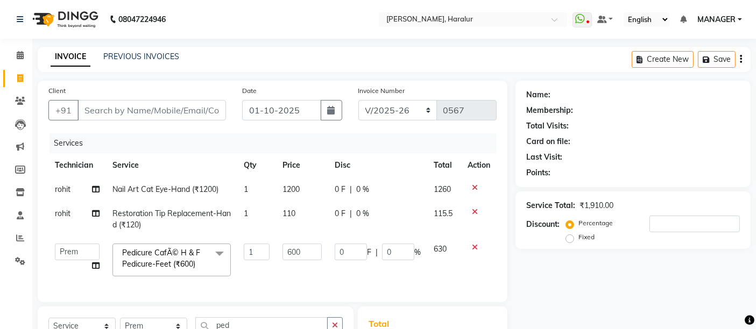
click at [672, 307] on div "Name: Membership: Total Visits: Card on file: Last Visit: Points: Service Total…" at bounding box center [636, 273] width 243 height 385
click at [152, 115] on input "Client" at bounding box center [151, 110] width 148 height 20
click at [141, 111] on input "Client" at bounding box center [151, 110] width 148 height 20
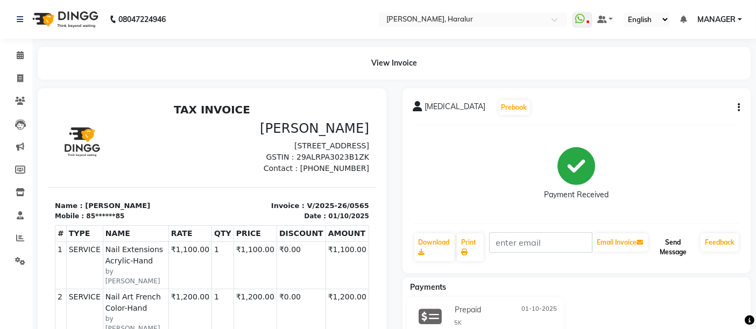
click at [671, 244] on button "Send Message" at bounding box center [673, 247] width 46 height 28
click at [22, 77] on icon at bounding box center [20, 78] width 6 height 8
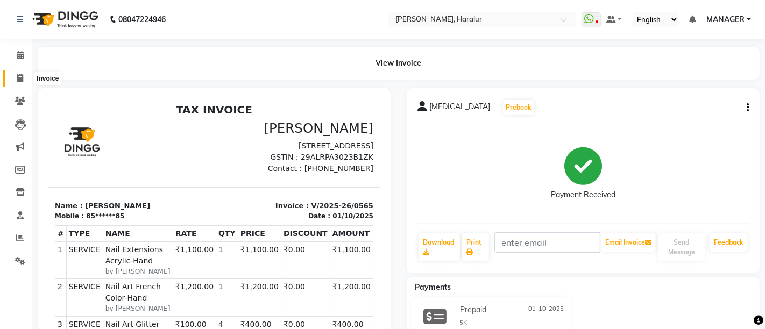
select select "service"
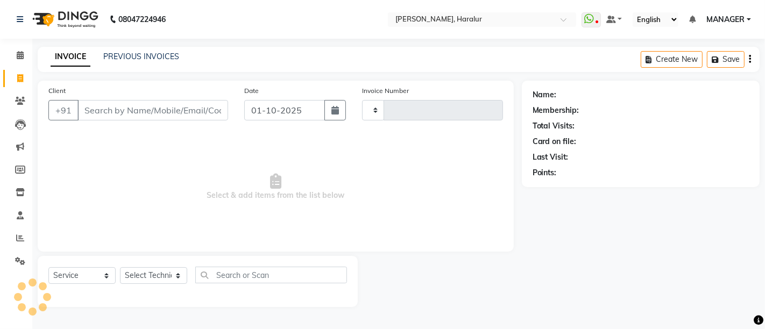
type input "0566"
select select "8259"
click at [101, 107] on input "Client" at bounding box center [152, 110] width 151 height 20
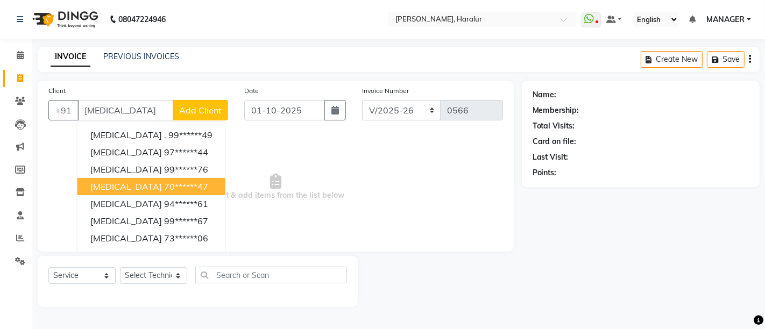
type input "[MEDICAL_DATA]"
click at [755, 254] on div "Name: Membership: Total Visits: Card on file: Last Visit: Points:" at bounding box center [645, 194] width 246 height 226
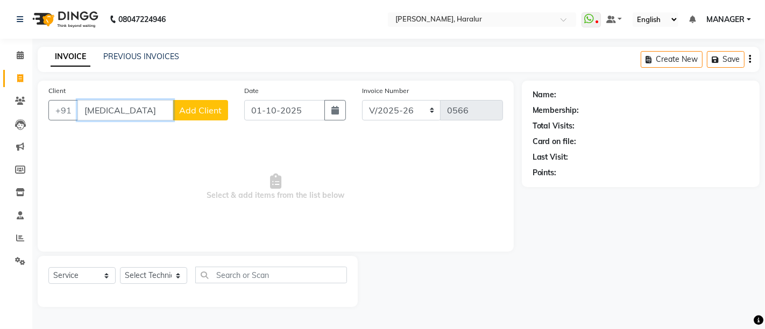
click at [116, 112] on input "[MEDICAL_DATA]" at bounding box center [125, 110] width 96 height 20
click at [26, 73] on span at bounding box center [20, 79] width 19 height 12
select select "service"
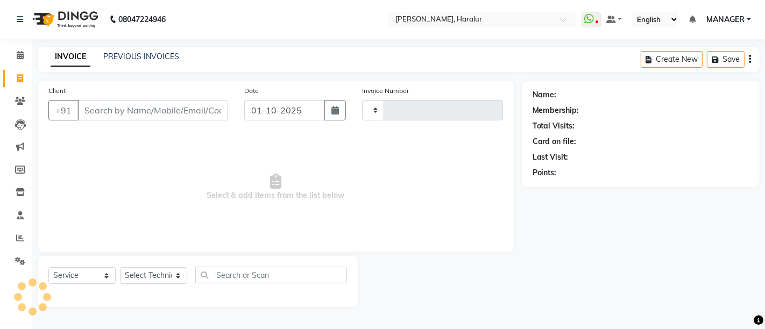
type input "0566"
select select "8259"
click at [133, 53] on link "PREVIOUS INVOICES" at bounding box center [141, 57] width 76 height 10
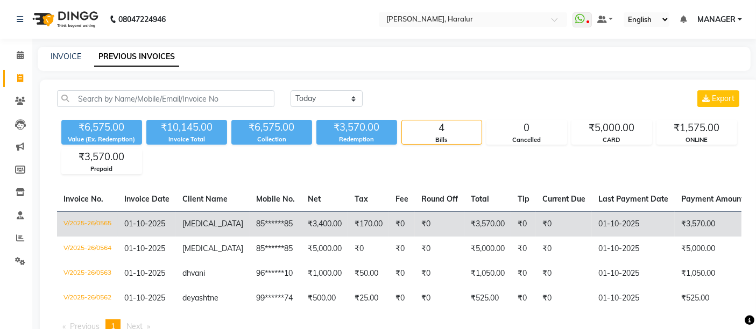
click at [195, 219] on span "nikita" at bounding box center [212, 224] width 61 height 10
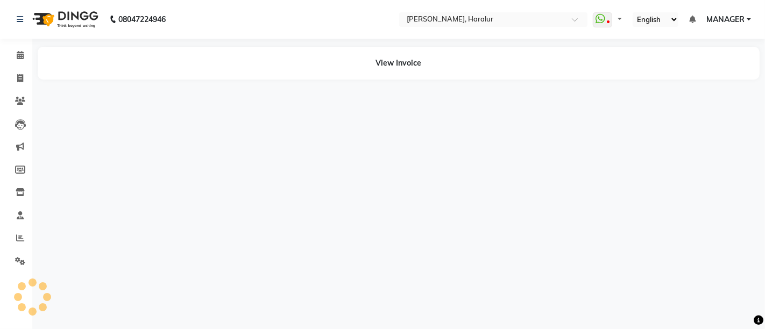
select select "en"
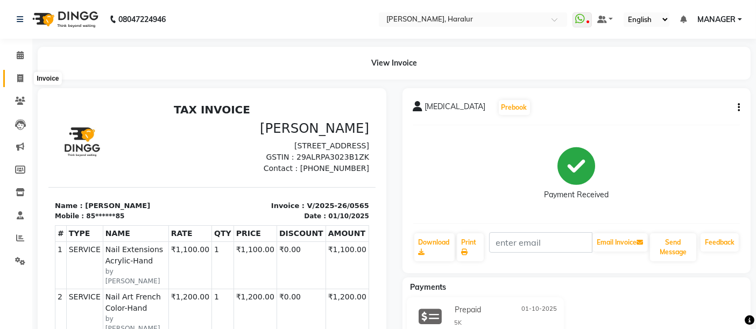
click at [17, 79] on icon at bounding box center [20, 78] width 6 height 8
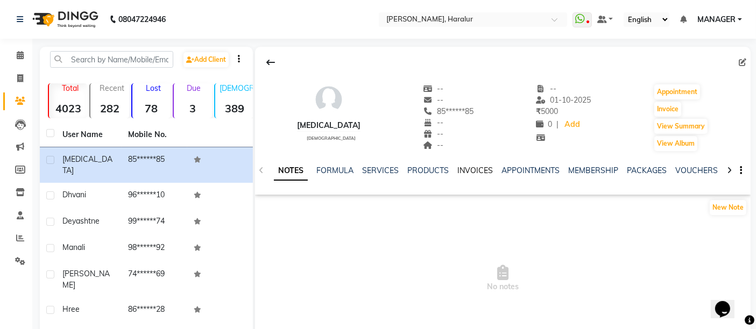
click at [479, 171] on link "INVOICES" at bounding box center [474, 171] width 35 height 10
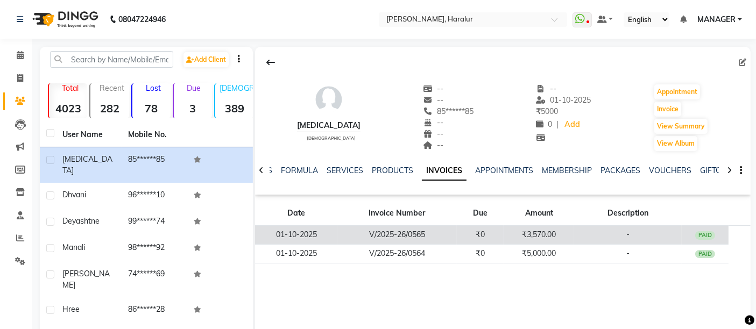
click at [423, 232] on td "V/2025-26/0565" at bounding box center [396, 235] width 119 height 19
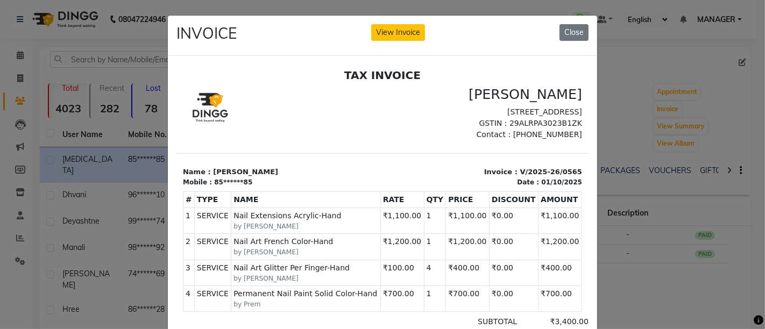
click at [621, 75] on ngb-modal-window "INVOICE View Invoice Close" at bounding box center [382, 164] width 765 height 329
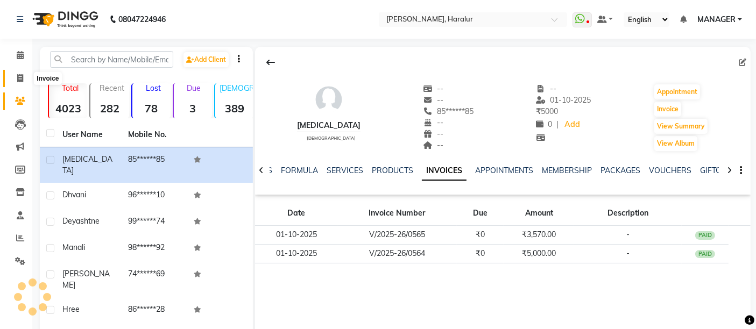
click at [19, 75] on icon at bounding box center [20, 78] width 6 height 8
select select "service"
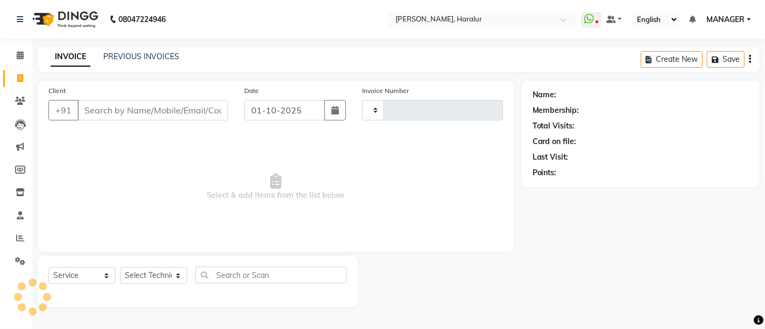
type input "0566"
select select "8259"
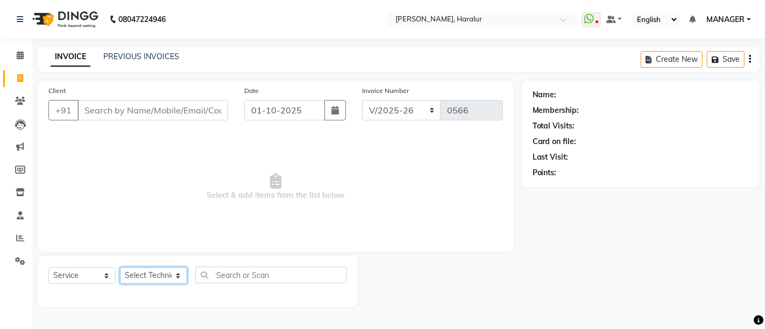
click at [164, 275] on select "Select Technician Deepak Singh KRISHNA MANAGER Prem Ravi Rohan rohit sahib VARUN" at bounding box center [153, 275] width 67 height 17
select select "93046"
click at [120, 267] on select "Select Technician Deepak Singh KRISHNA MANAGER Prem Ravi Rohan rohit sahib VARUN" at bounding box center [153, 275] width 67 height 17
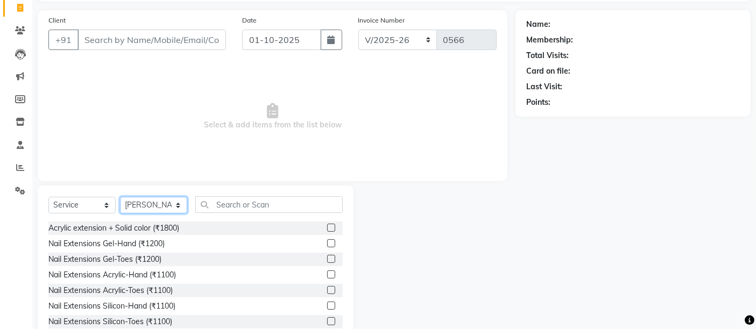
scroll to position [101, 0]
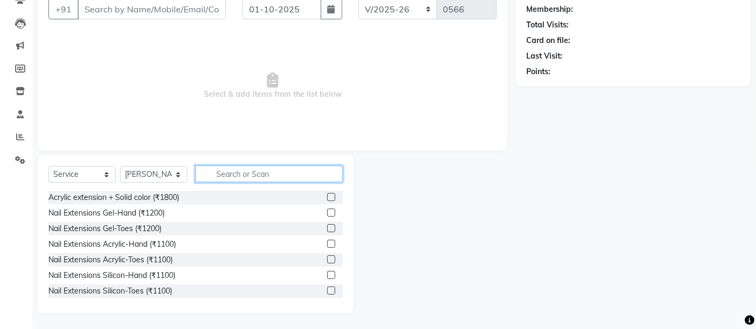
click at [239, 169] on input "text" at bounding box center [268, 174] width 147 height 17
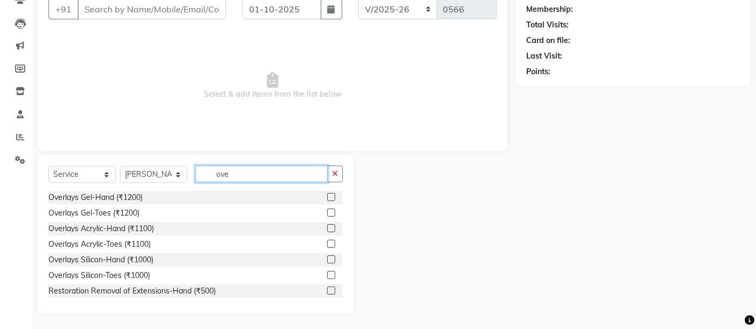
scroll to position [87, 0]
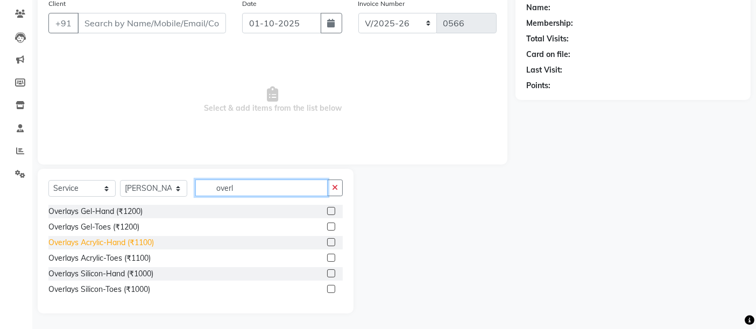
type input "overl"
click at [121, 241] on div "Overlays Acrylic-Hand (₹1100)" at bounding box center [100, 242] width 105 height 11
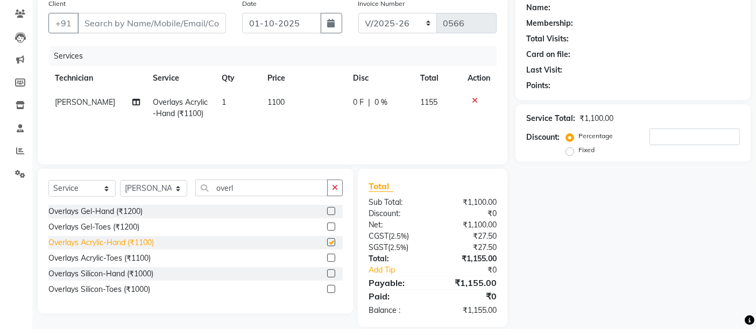
checkbox input "false"
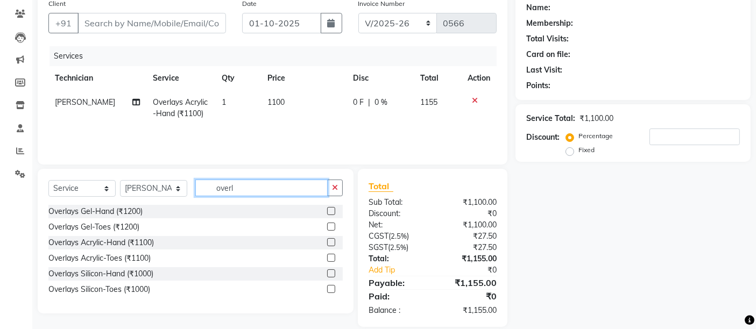
click at [244, 187] on input "overl" at bounding box center [261, 188] width 132 height 17
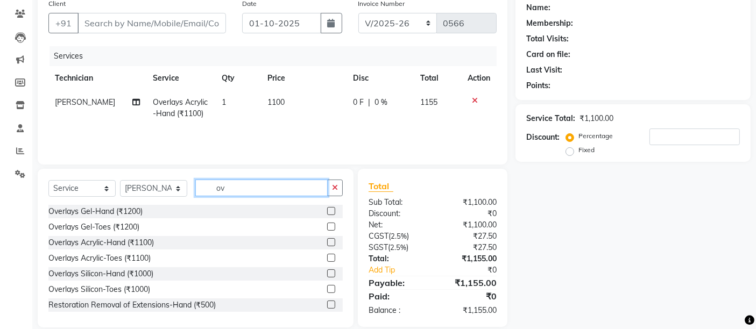
type input "o"
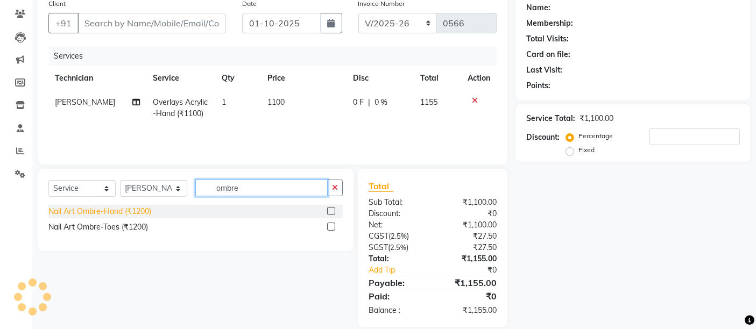
type input "ombre"
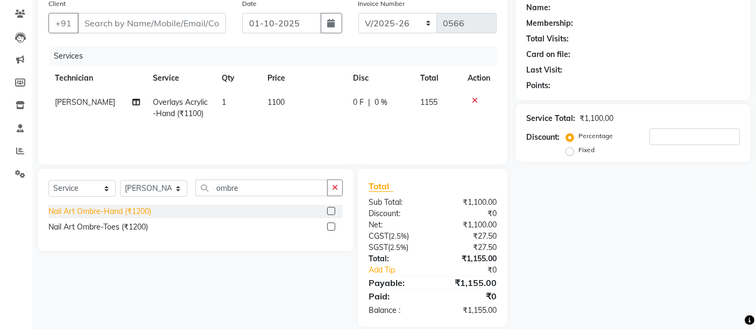
click at [149, 212] on div "Nail Art Ombre-Hand (₹1200)" at bounding box center [99, 211] width 103 height 11
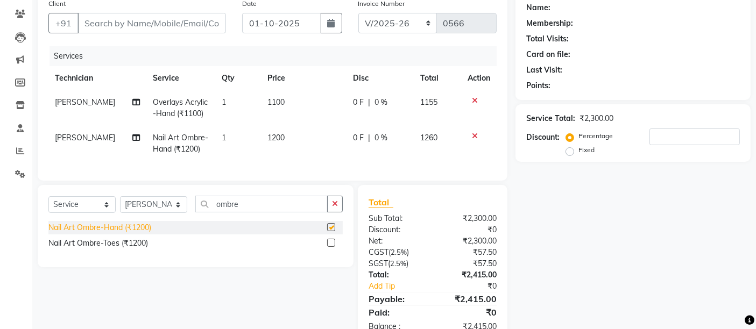
checkbox input "false"
click at [282, 106] on td "1100" at bounding box center [304, 107] width 86 height 35
select select "93046"
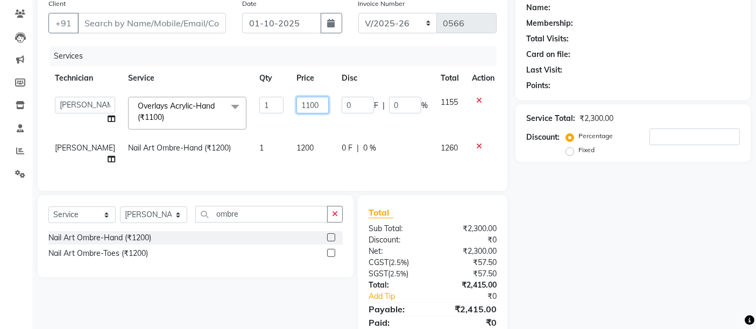
click at [312, 104] on input "1100" at bounding box center [312, 105] width 32 height 17
type input "1"
type input "600"
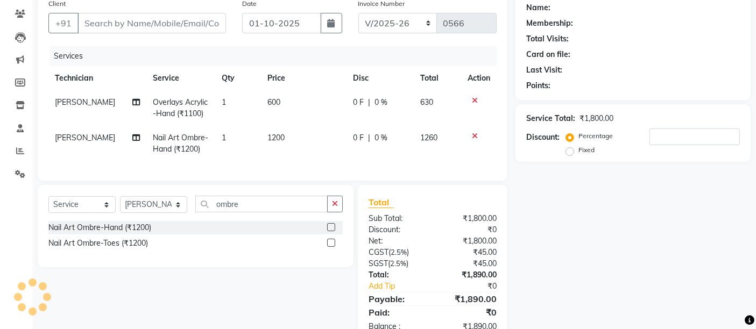
click at [298, 153] on td "1200" at bounding box center [304, 143] width 86 height 35
select select "93046"
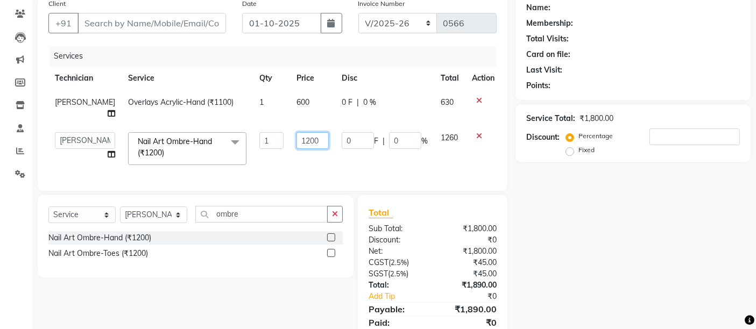
click at [312, 132] on input "1200" at bounding box center [312, 140] width 32 height 17
type input "1"
type input "600"
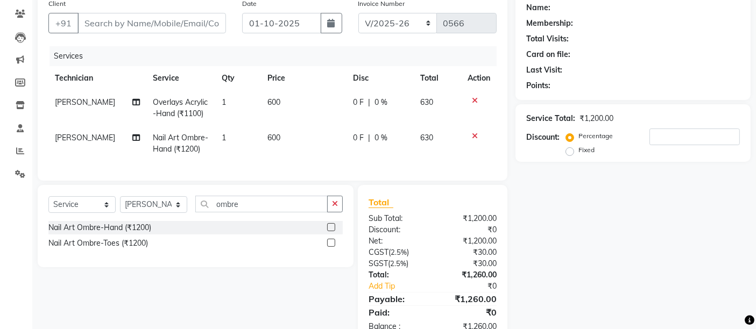
click at [593, 253] on div "Name: Membership: Total Visits: Card on file: Last Visit: Points: Service Total…" at bounding box center [636, 169] width 243 height 350
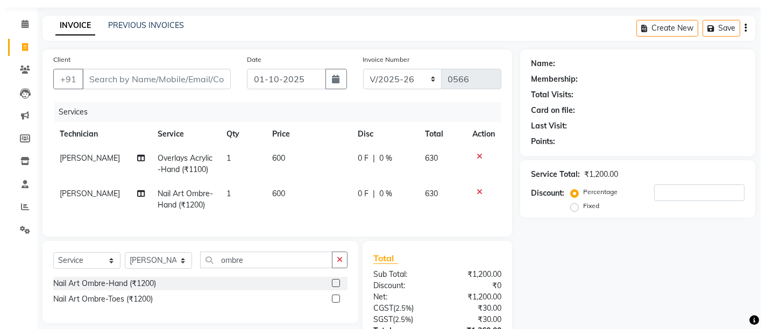
scroll to position [0, 0]
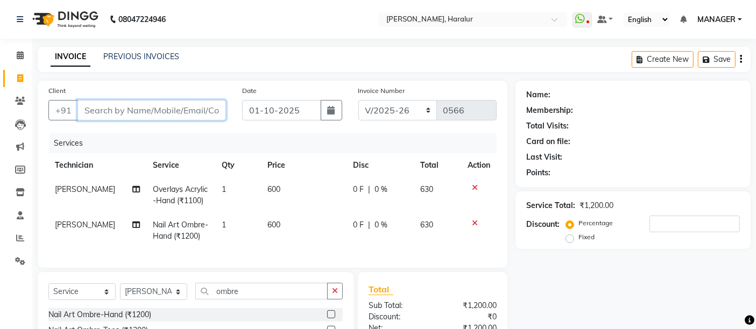
click at [146, 106] on input "Client" at bounding box center [151, 110] width 148 height 20
type input "9"
type input "0"
type input "9538592025"
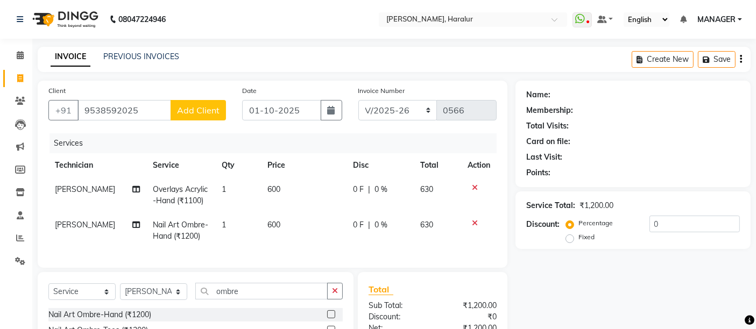
click at [203, 107] on span "Add Client" at bounding box center [198, 110] width 42 height 11
select select "21"
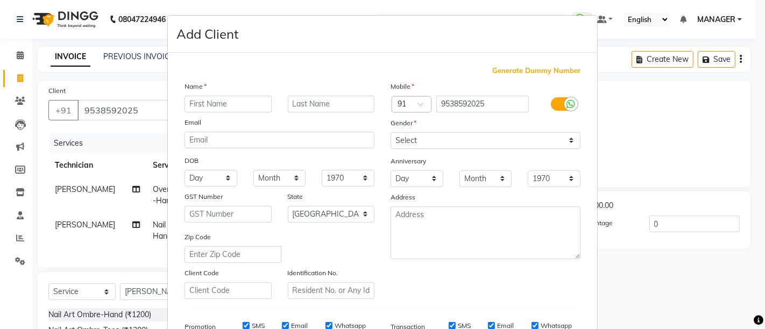
click at [204, 108] on input "text" at bounding box center [227, 104] width 87 height 17
type input "Srividya"
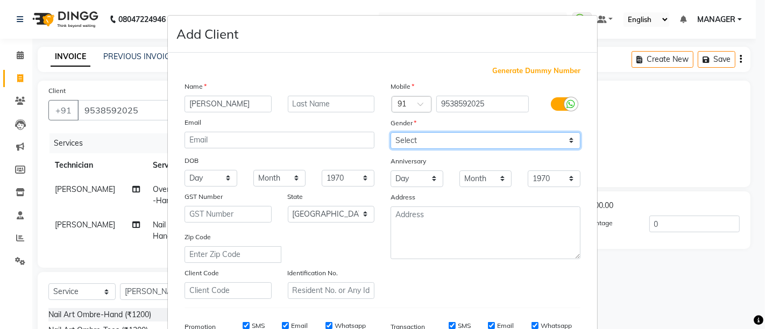
click at [447, 144] on select "Select Male Female Other Prefer Not To Say" at bounding box center [485, 140] width 190 height 17
select select "female"
click at [390, 132] on select "Select Male Female Other Prefer Not To Say" at bounding box center [485, 140] width 190 height 17
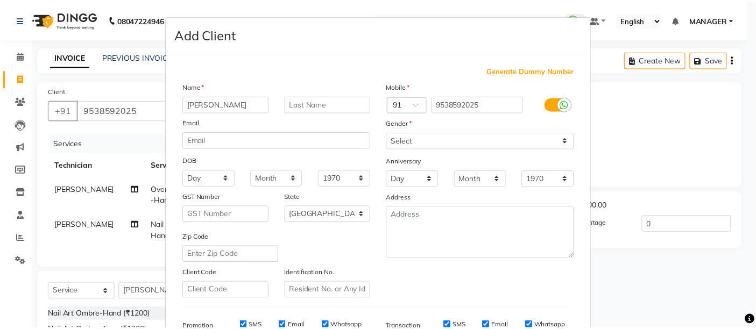
scroll to position [166, 0]
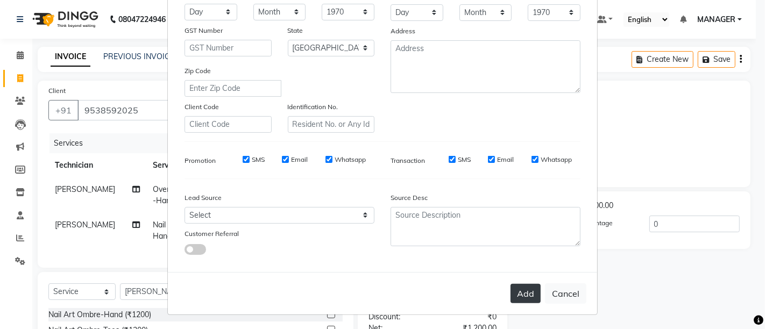
click at [526, 294] on button "Add" at bounding box center [525, 293] width 30 height 19
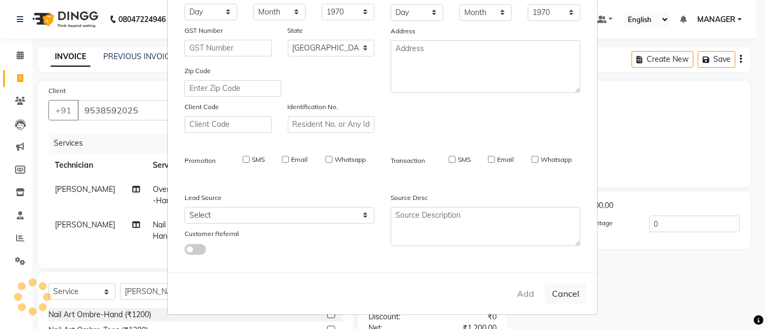
type input "95******25"
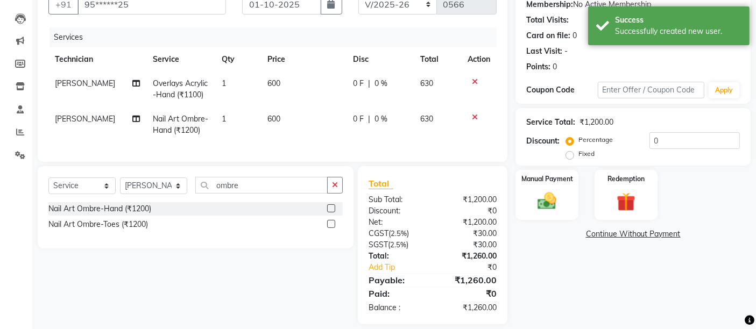
scroll to position [125, 0]
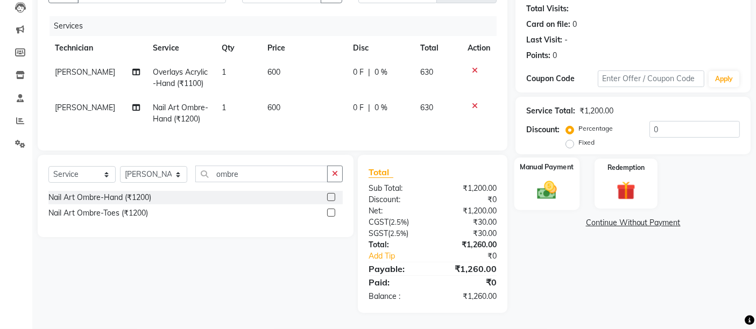
click at [562, 179] on img at bounding box center [547, 190] width 32 height 23
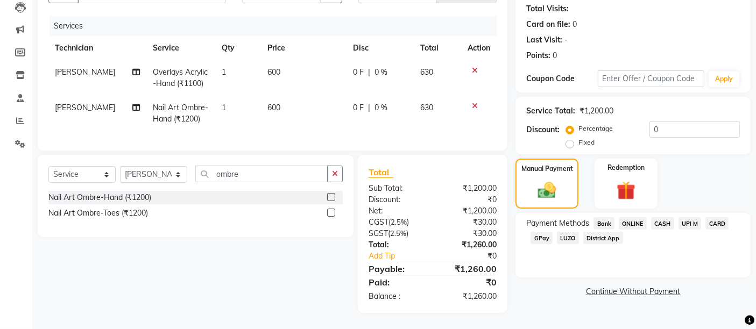
click at [632, 217] on span "ONLINE" at bounding box center [632, 223] width 28 height 12
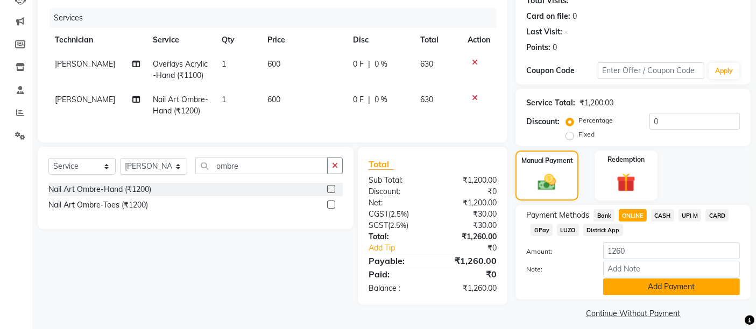
click at [712, 282] on button "Add Payment" at bounding box center [671, 287] width 137 height 17
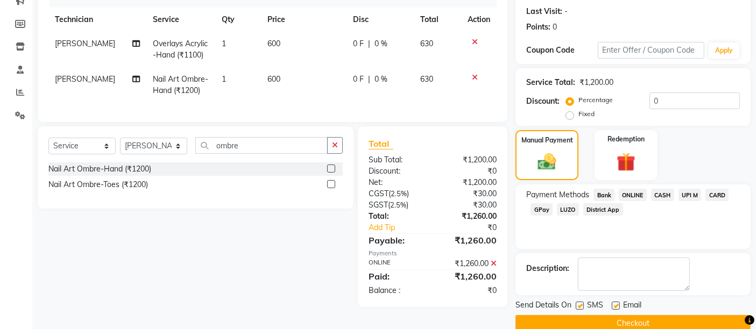
scroll to position [163, 0]
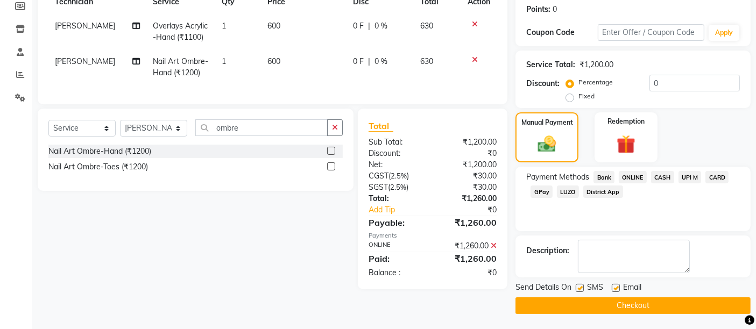
click at [656, 308] on button "Checkout" at bounding box center [632, 305] width 235 height 17
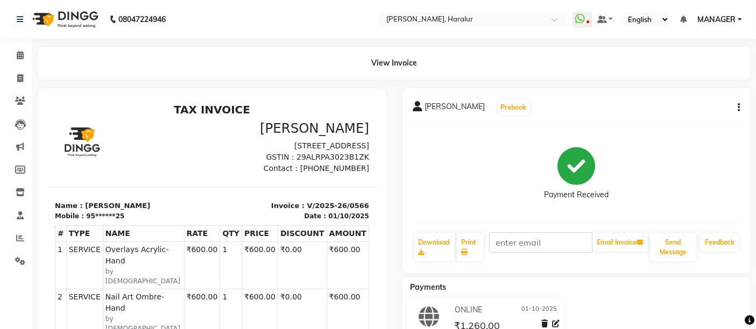
click at [22, 69] on li "Invoice" at bounding box center [16, 78] width 32 height 23
click at [20, 79] on icon at bounding box center [20, 78] width 6 height 8
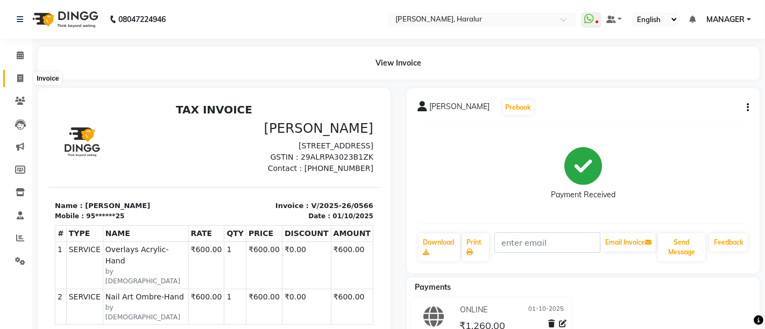
select select "service"
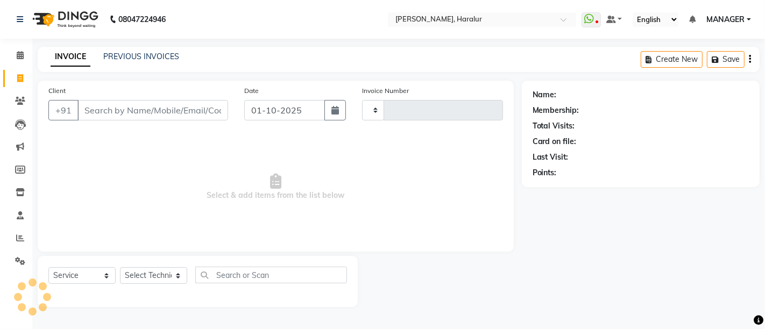
type input "0567"
select select "8259"
click at [129, 58] on link "PREVIOUS INVOICES" at bounding box center [141, 57] width 76 height 10
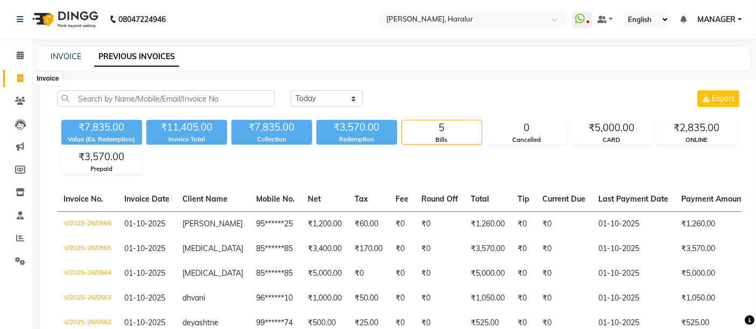
click at [20, 78] on icon at bounding box center [20, 78] width 6 height 8
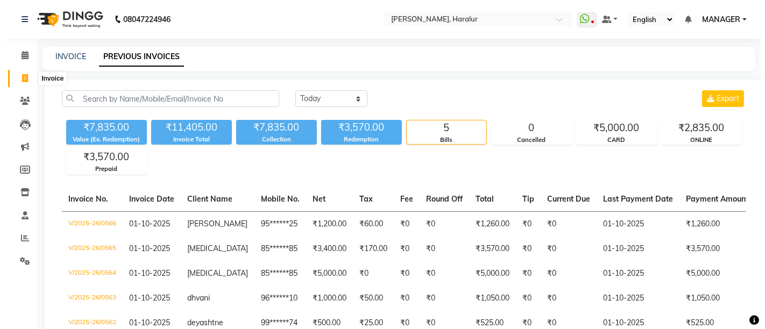
select select "service"
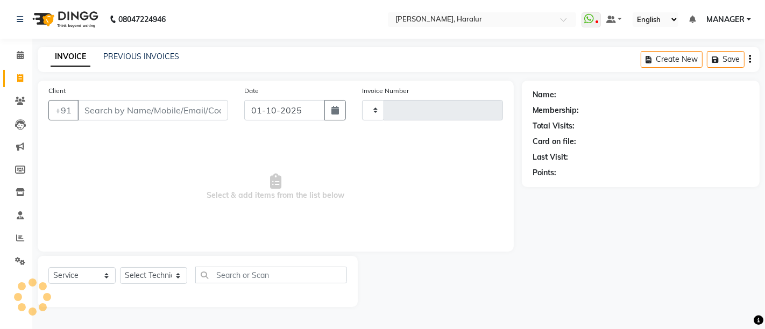
type input "0567"
select select "8259"
select select "service"
click at [764, 110] on div "Name: Membership: Total Visits: Card on file: Last Visit: Points:" at bounding box center [645, 194] width 246 height 226
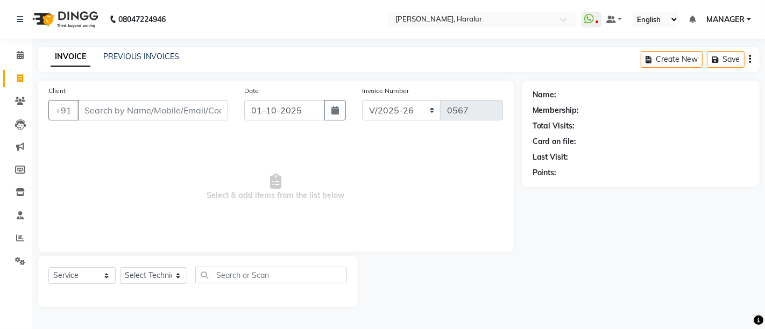
click at [764, 110] on div "Name: Membership: Total Visits: Card on file: Last Visit: Points:" at bounding box center [645, 194] width 246 height 226
click at [764, 184] on div "Name: Membership: Total Visits: Card on file: Last Visit: Points:" at bounding box center [645, 194] width 246 height 226
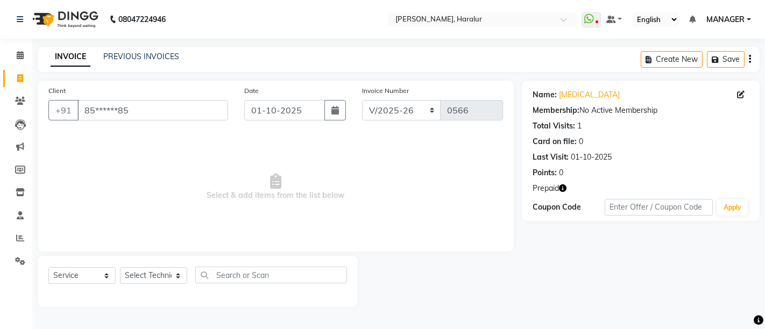
select select "8259"
select select "service"
click at [12, 46] on li "Calendar" at bounding box center [16, 55] width 32 height 23
click at [19, 55] on icon at bounding box center [20, 55] width 7 height 8
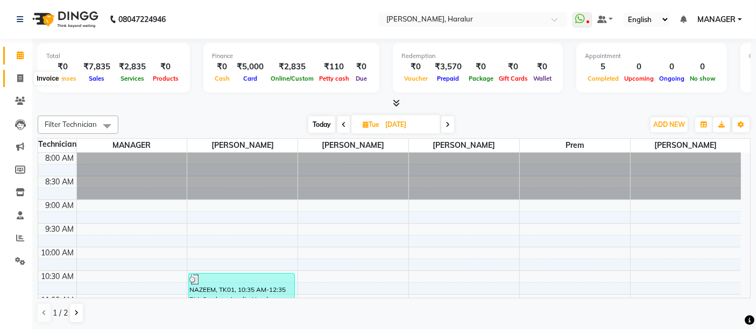
click at [15, 79] on span at bounding box center [20, 79] width 19 height 12
select select "service"
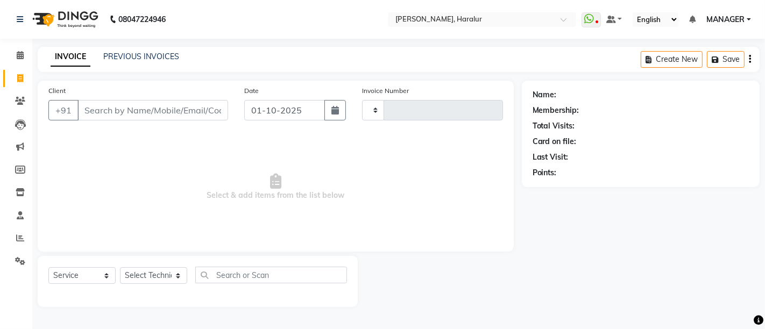
type input "0567"
select select "8259"
click at [155, 273] on select "Select Technician [PERSON_NAME] MANAGER Prem [PERSON_NAME]" at bounding box center [153, 275] width 67 height 17
select select "82346"
click at [120, 267] on select "Select Technician [PERSON_NAME] MANAGER Prem [PERSON_NAME]" at bounding box center [153, 275] width 67 height 17
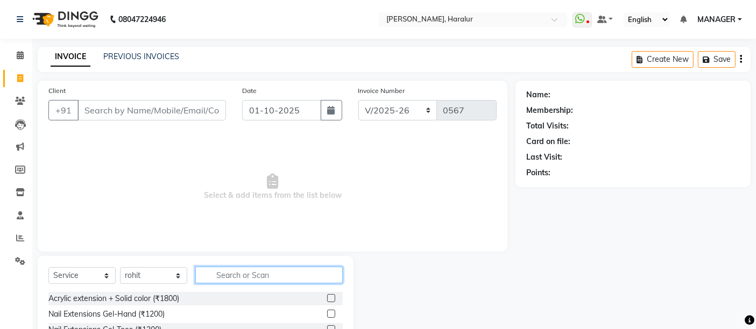
click at [246, 275] on input "text" at bounding box center [268, 275] width 147 height 17
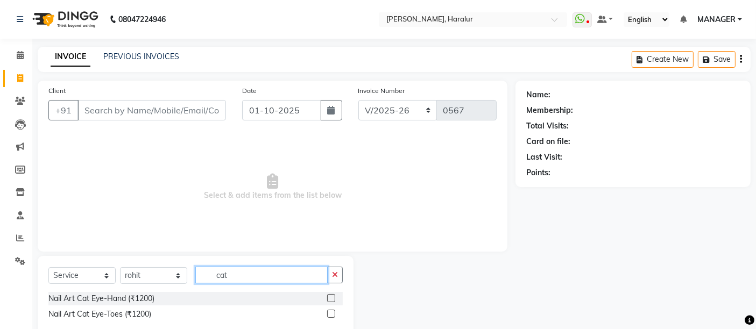
type input "cat"
click at [329, 300] on label at bounding box center [331, 298] width 8 height 8
click at [329, 300] on input "checkbox" at bounding box center [330, 298] width 7 height 7
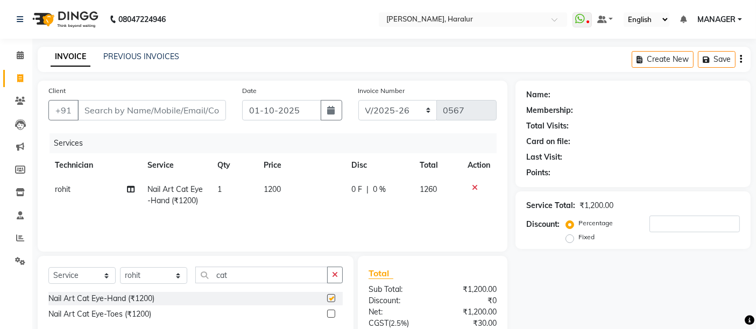
checkbox input "false"
click at [243, 273] on input "cat" at bounding box center [261, 275] width 132 height 17
type input "c"
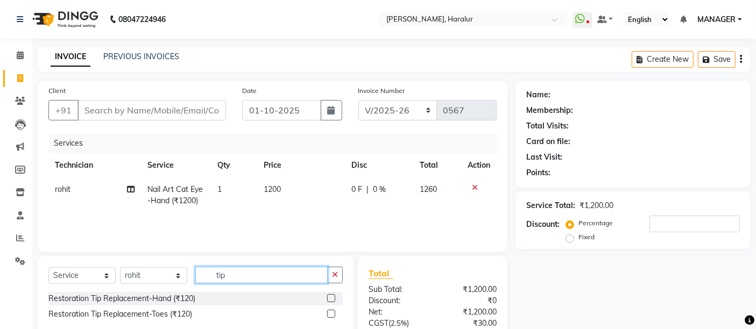
type input "tip"
click at [327, 293] on div at bounding box center [335, 298] width 16 height 13
click at [332, 297] on label at bounding box center [331, 298] width 8 height 8
click at [332, 297] on input "checkbox" at bounding box center [330, 298] width 7 height 7
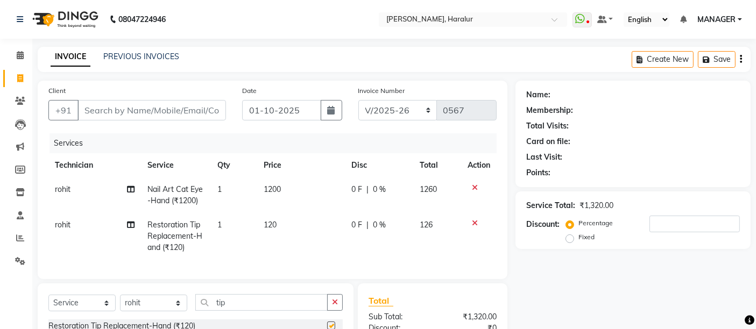
checkbox input "false"
click at [268, 220] on span "120" at bounding box center [270, 225] width 13 height 10
select select "82346"
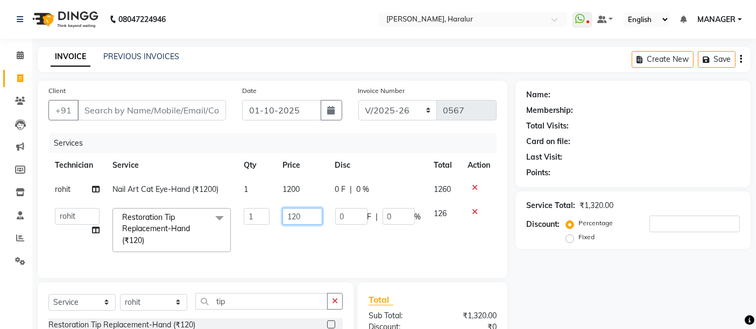
click at [302, 217] on input "120" at bounding box center [301, 216] width 39 height 17
type input "110"
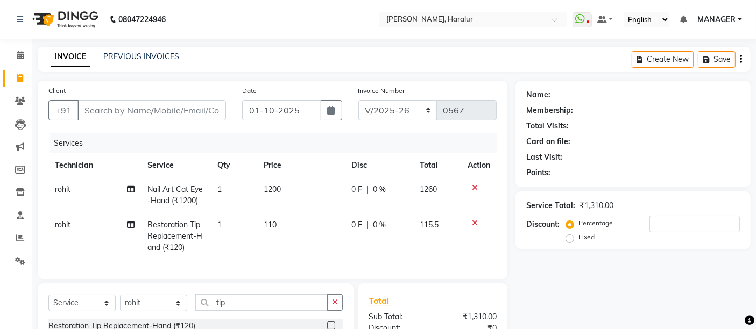
click at [339, 239] on tr "rohit Restoration Tip Replacement-Hand (₹120) 1 110 0 F | 0 % 115.5" at bounding box center [272, 236] width 448 height 47
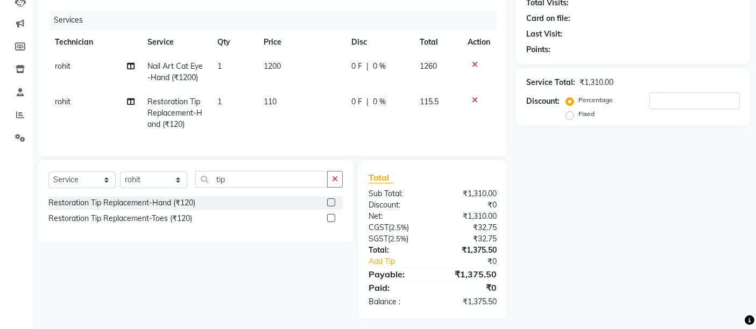
scroll to position [137, 0]
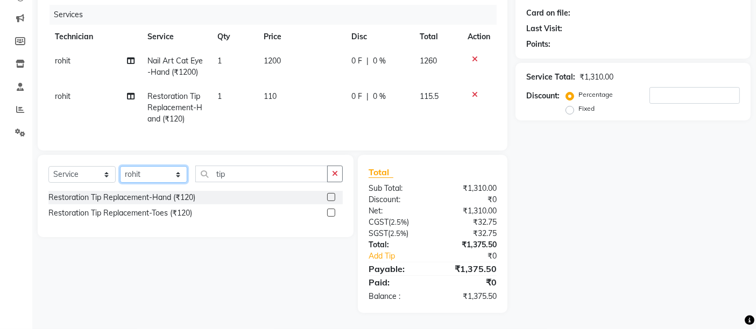
click at [168, 171] on select "Select Technician [PERSON_NAME] MANAGER Prem [PERSON_NAME]" at bounding box center [153, 174] width 67 height 17
select select "91309"
click at [120, 167] on select "Select Technician [PERSON_NAME] MANAGER Prem [PERSON_NAME]" at bounding box center [153, 174] width 67 height 17
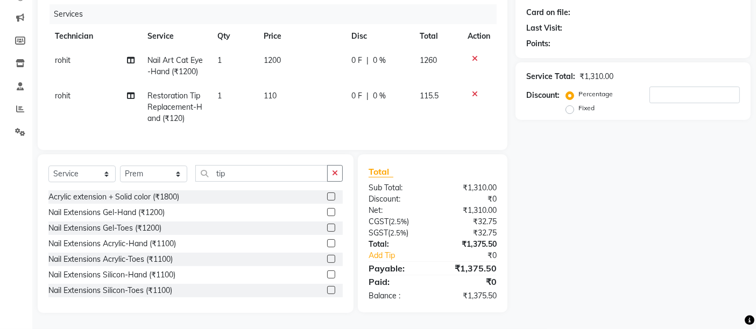
click at [246, 163] on div "Select Service Product Membership Package Voucher Prepaid Gift Card Select Tech…" at bounding box center [196, 233] width 316 height 159
click at [246, 170] on input "tip" at bounding box center [261, 173] width 132 height 17
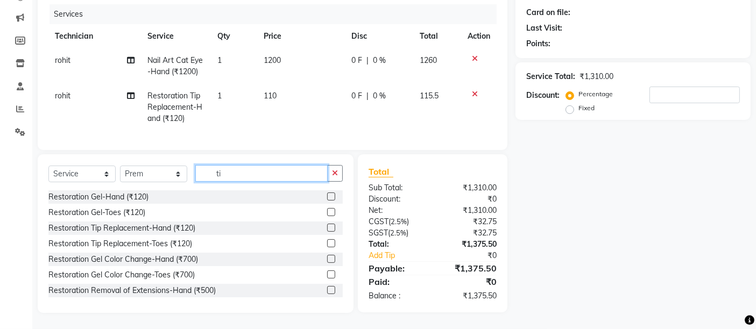
type input "t"
type input "ped"
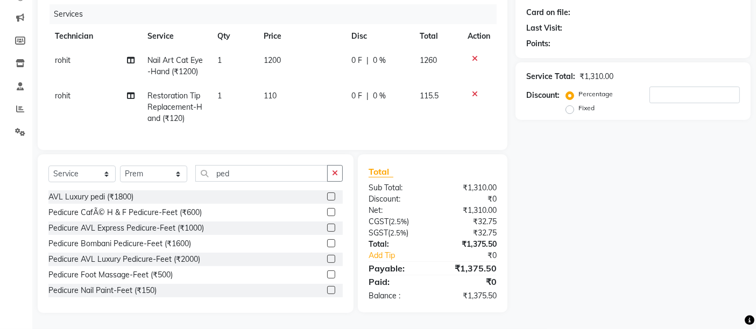
click at [327, 214] on label at bounding box center [331, 212] width 8 height 8
click at [327, 214] on input "checkbox" at bounding box center [330, 212] width 7 height 7
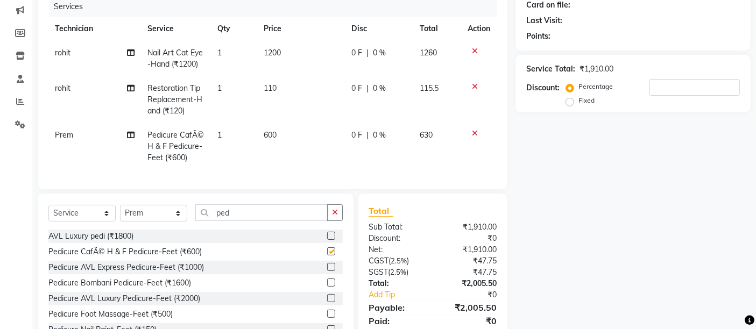
checkbox input "false"
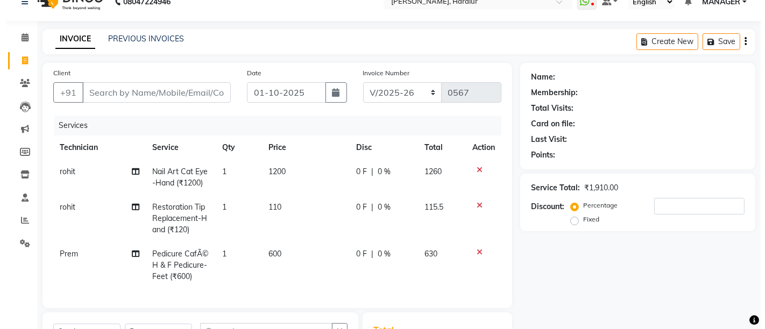
scroll to position [0, 0]
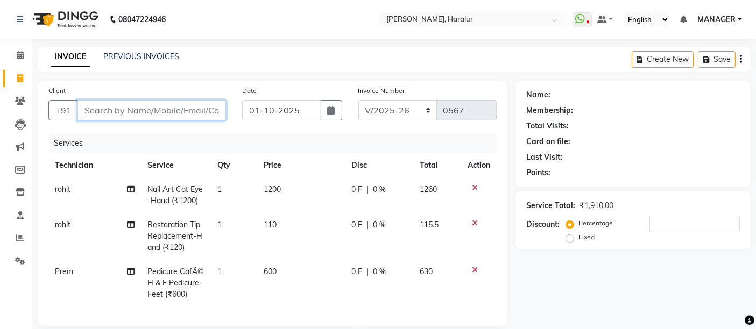
click at [133, 110] on input "Client" at bounding box center [151, 110] width 148 height 20
type input "7"
type input "0"
type input "7718968462"
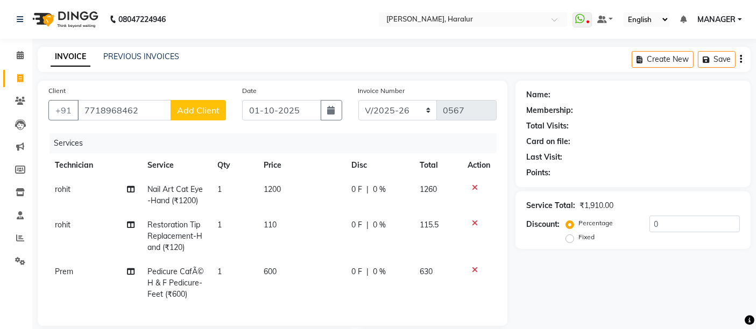
click at [198, 108] on span "Add Client" at bounding box center [198, 110] width 42 height 11
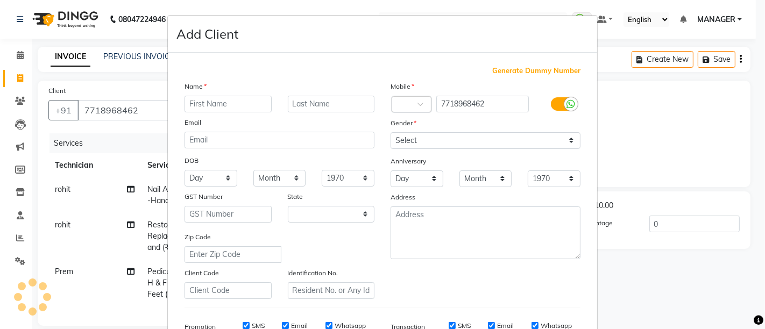
select select "21"
click at [210, 103] on input "text" at bounding box center [227, 104] width 87 height 17
type input "[PERSON_NAME]"
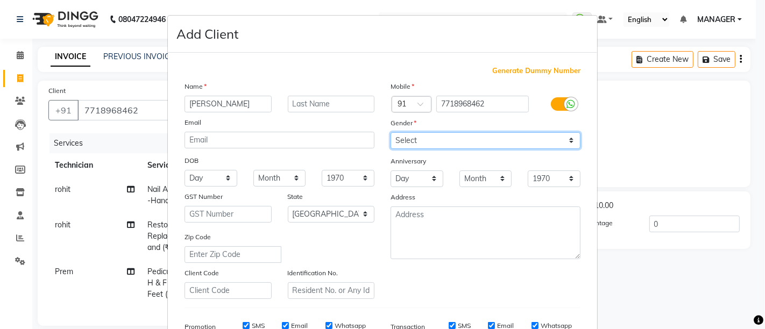
click at [401, 140] on select "Select [DEMOGRAPHIC_DATA] [DEMOGRAPHIC_DATA] Other Prefer Not To Say" at bounding box center [485, 140] width 190 height 17
select select "[DEMOGRAPHIC_DATA]"
click at [390, 132] on select "Select [DEMOGRAPHIC_DATA] [DEMOGRAPHIC_DATA] Other Prefer Not To Say" at bounding box center [485, 140] width 190 height 17
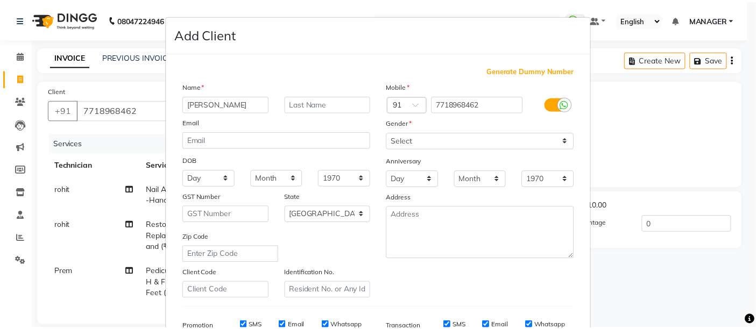
scroll to position [166, 0]
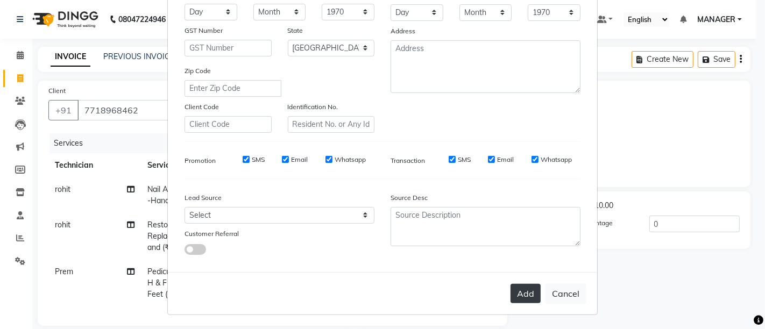
click at [522, 295] on button "Add" at bounding box center [525, 293] width 30 height 19
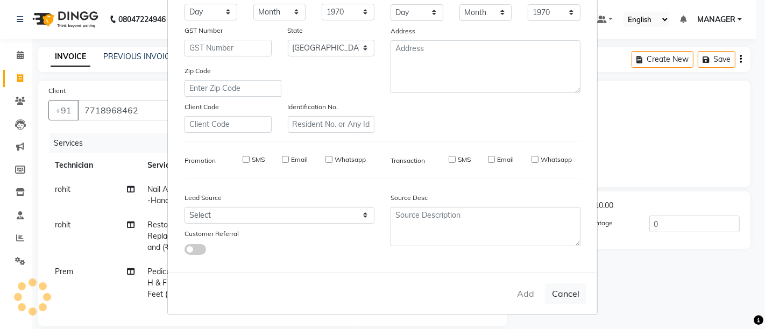
type input "77******62"
select select
select select "null"
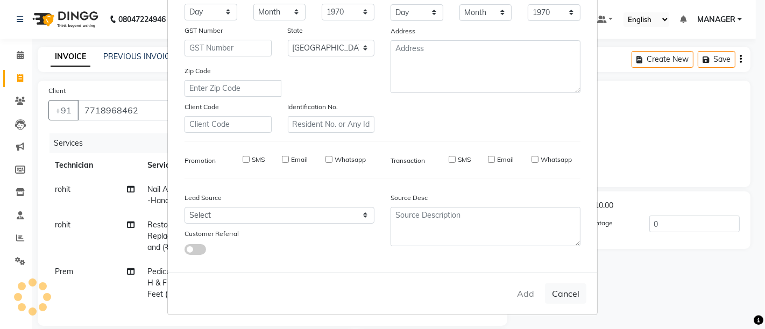
select select
checkbox input "false"
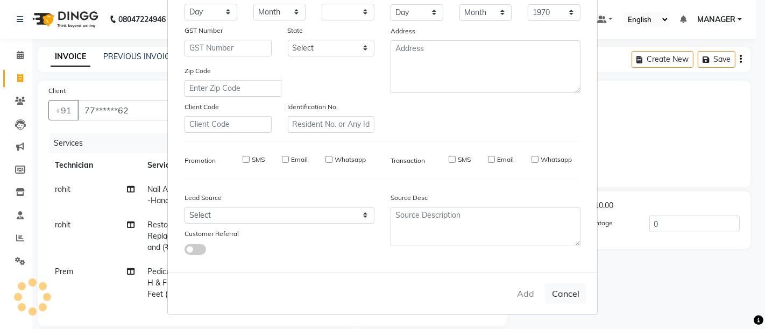
checkbox input "false"
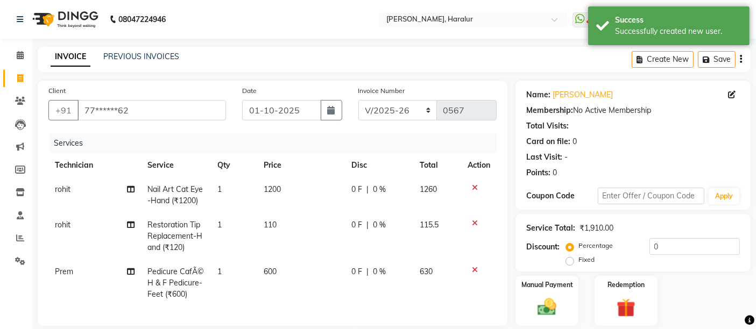
scroll to position [184, 0]
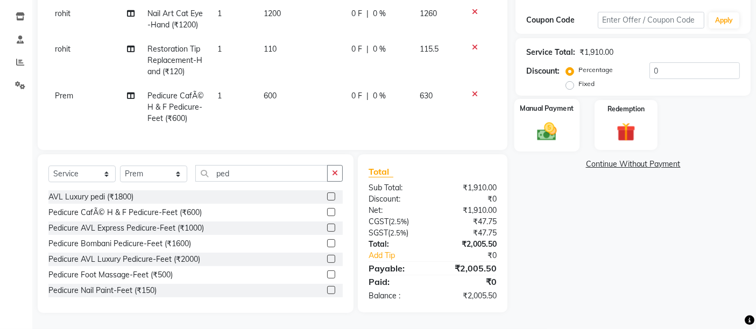
click at [546, 120] on img at bounding box center [547, 131] width 32 height 23
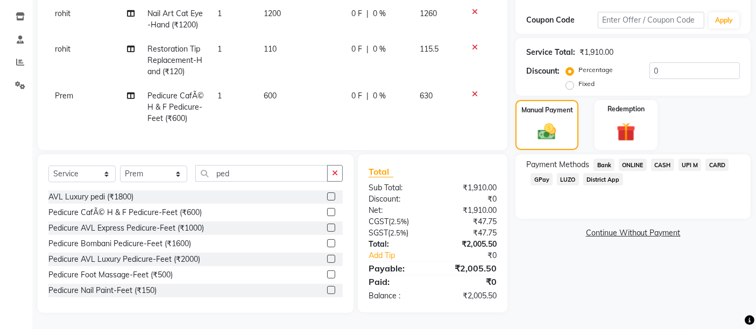
click at [716, 159] on span "CARD" at bounding box center [716, 165] width 23 height 12
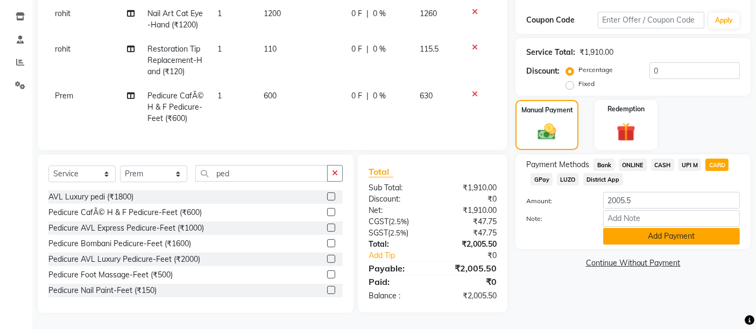
click at [653, 228] on button "Add Payment" at bounding box center [671, 236] width 137 height 17
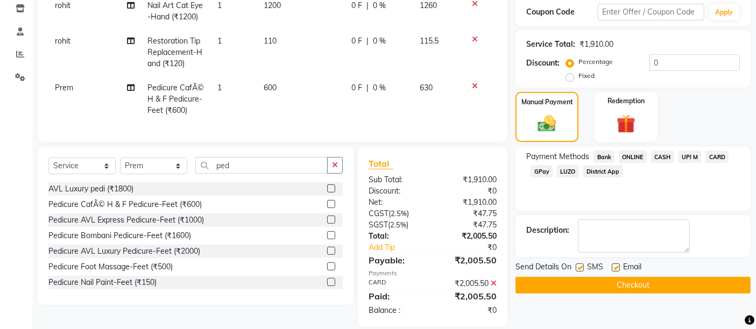
click at [653, 287] on button "Checkout" at bounding box center [632, 285] width 235 height 17
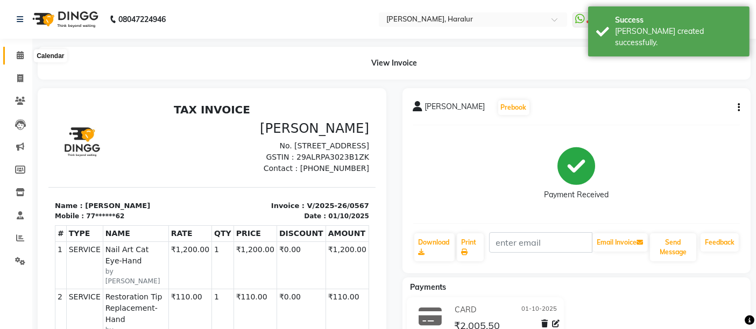
click at [19, 54] on icon at bounding box center [20, 55] width 7 height 8
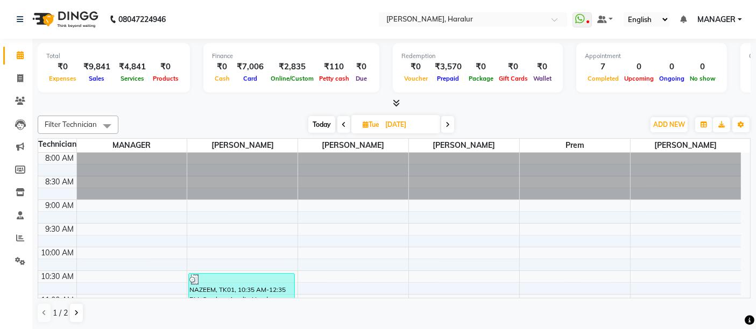
click at [397, 103] on icon at bounding box center [396, 103] width 7 height 8
